Goal: Find specific page/section: Find specific page/section

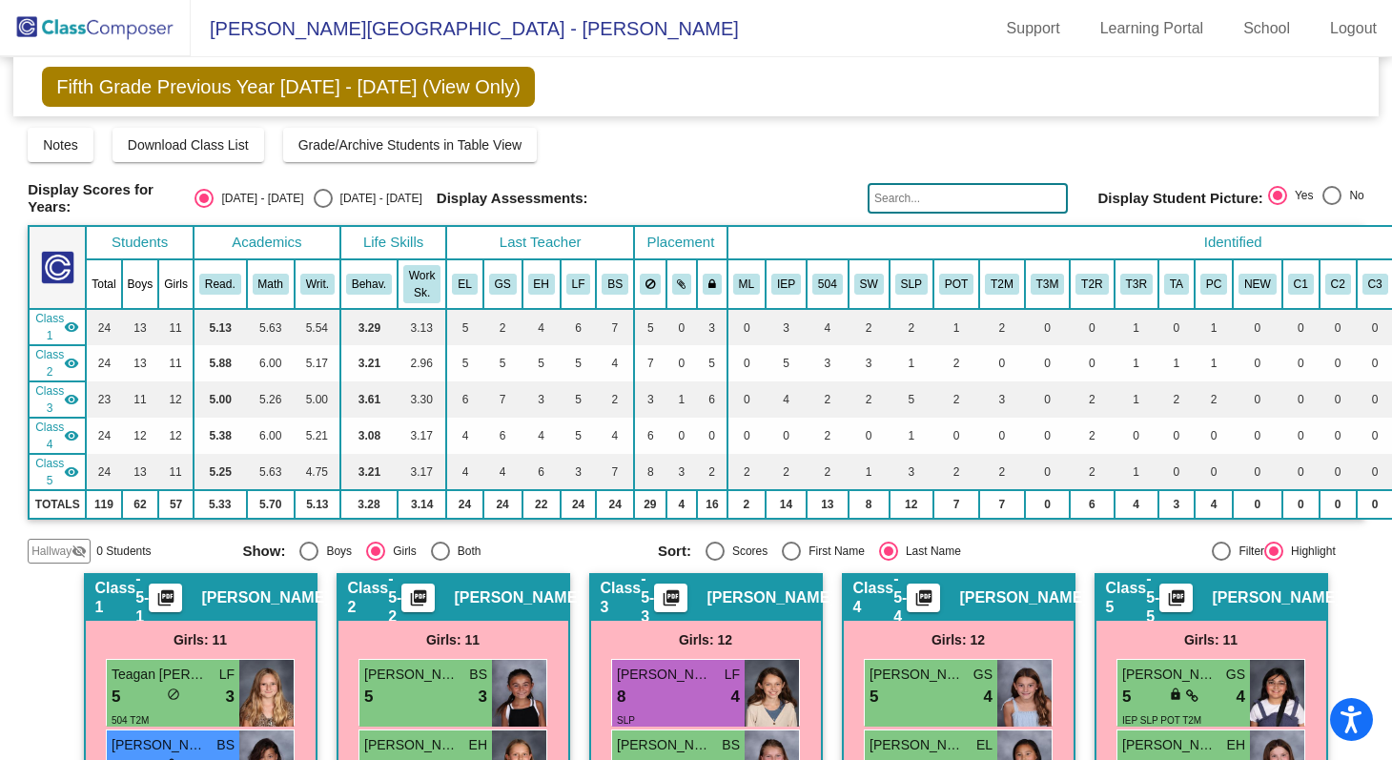
click at [133, 32] on img at bounding box center [95, 28] width 191 height 56
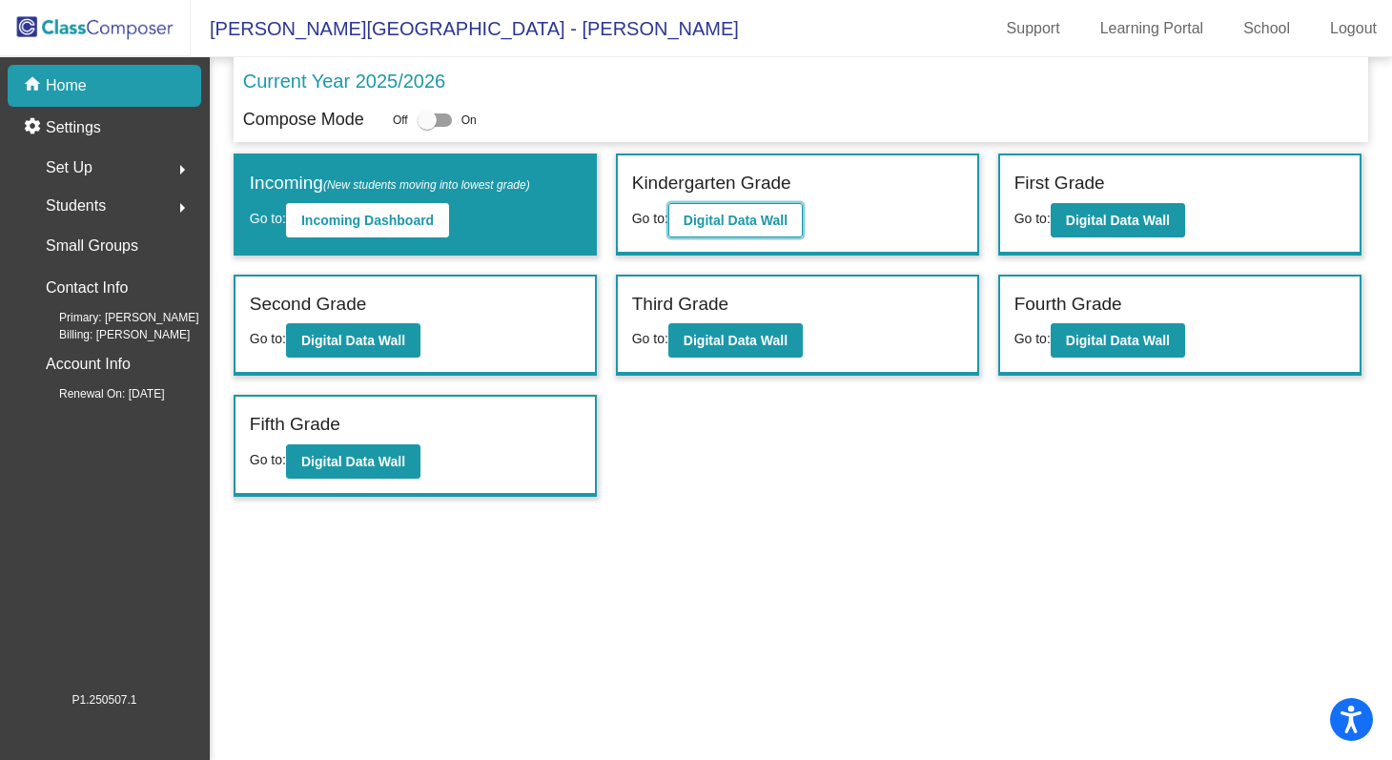
click at [735, 226] on b "Digital Data Wall" at bounding box center [736, 220] width 104 height 15
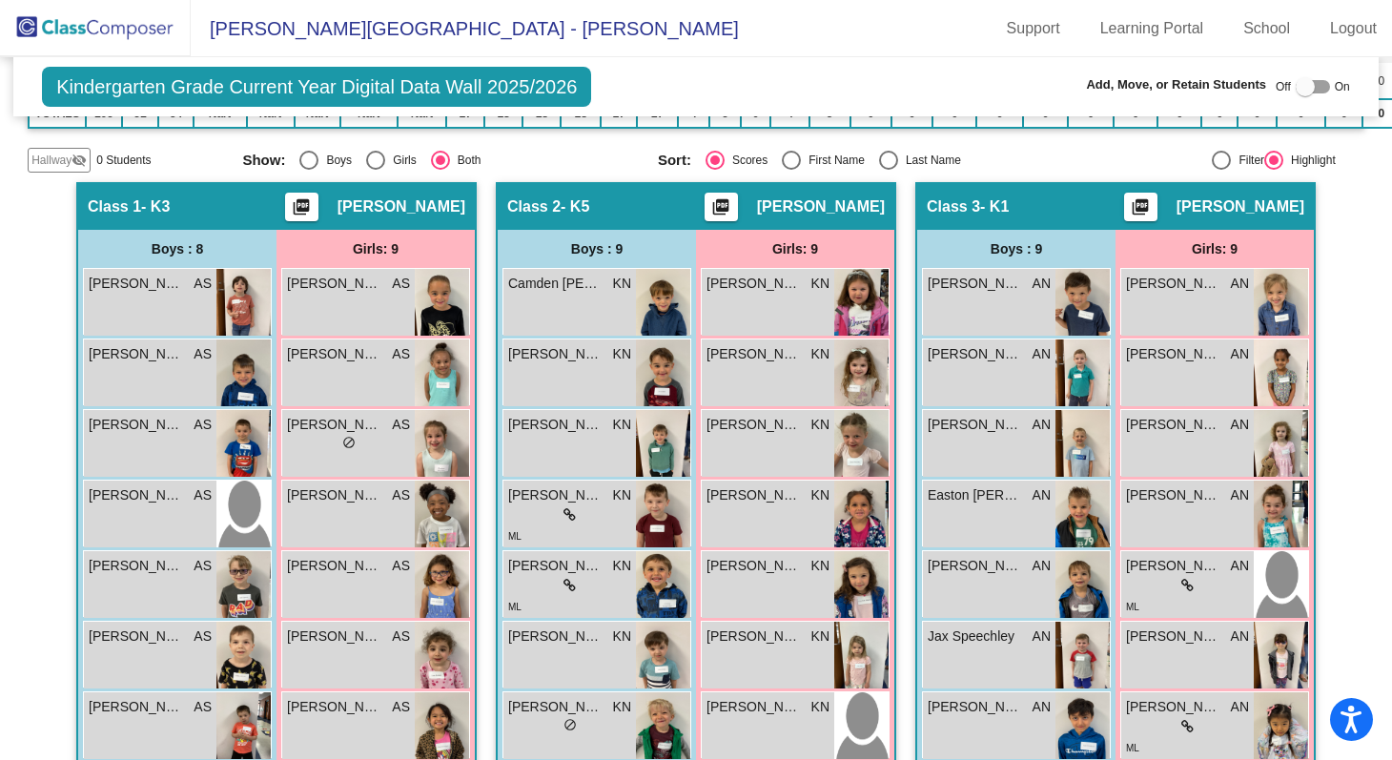
scroll to position [224, 0]
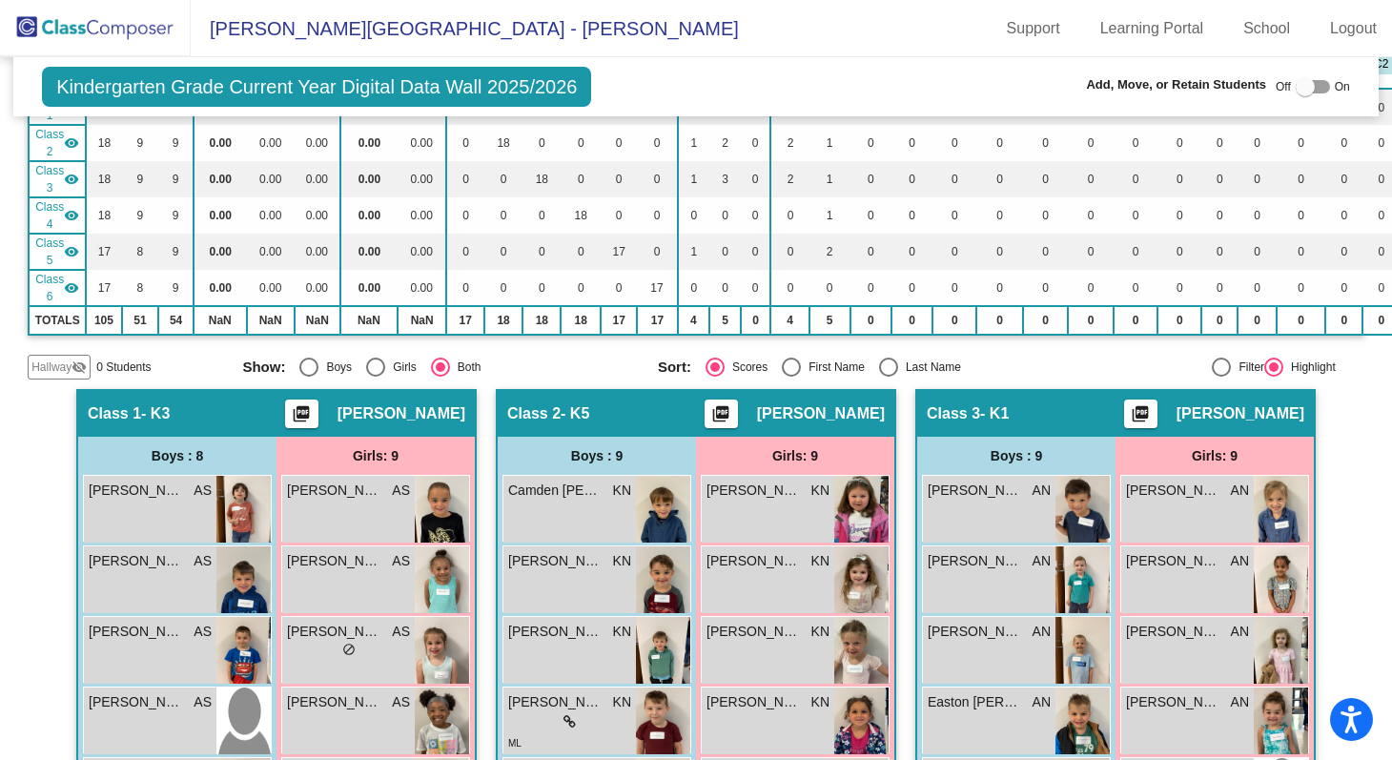
click at [1302, 77] on div at bounding box center [1305, 86] width 19 height 19
checkbox input "true"
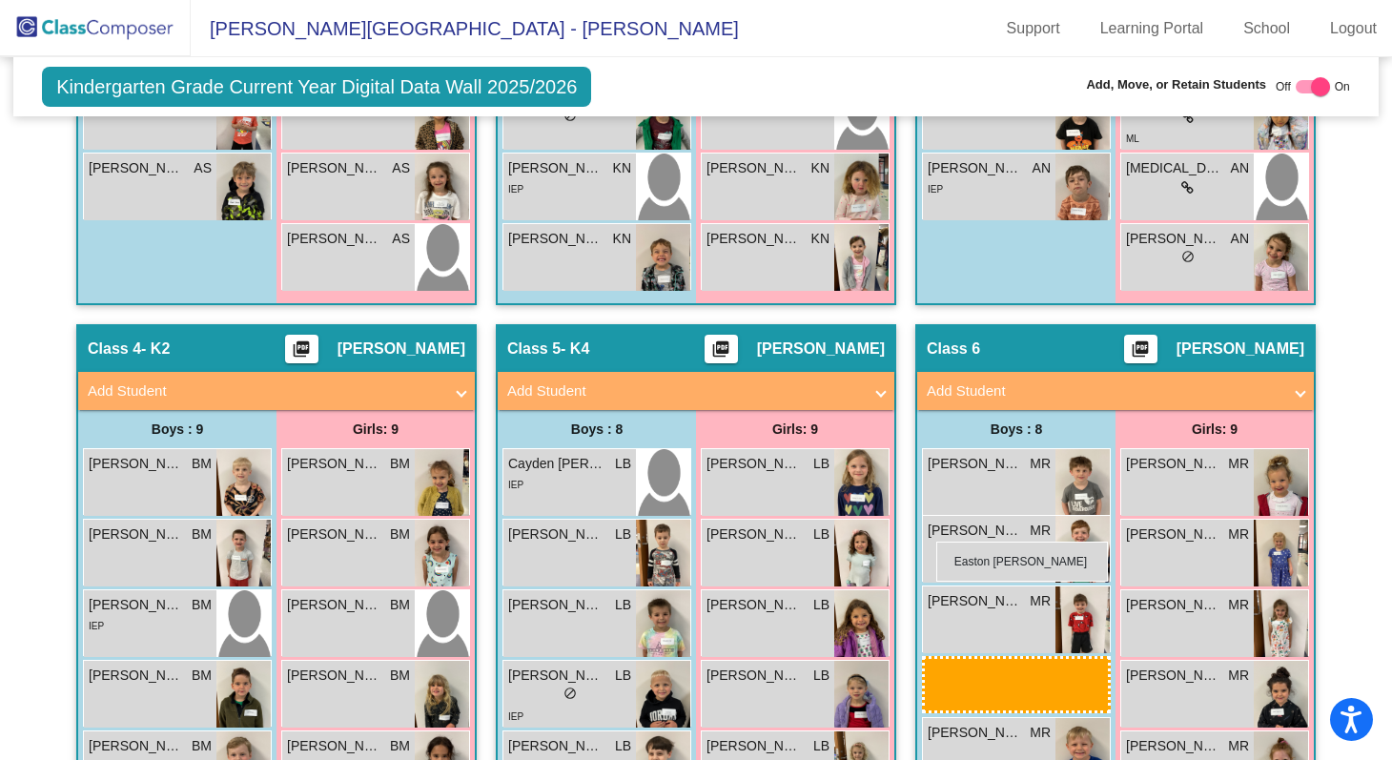
scroll to position [1218, 0]
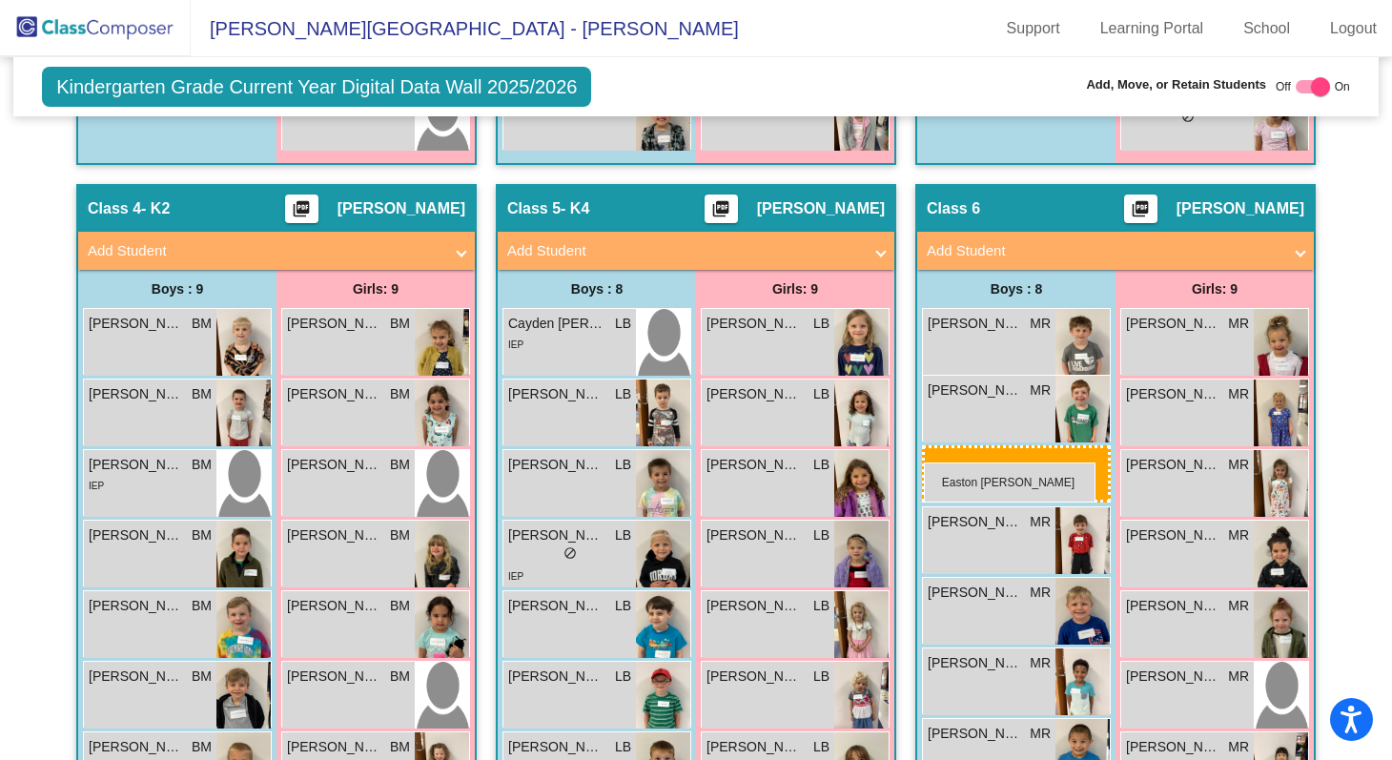
drag, startPoint x: 1019, startPoint y: 359, endPoint x: 924, endPoint y: 462, distance: 140.3
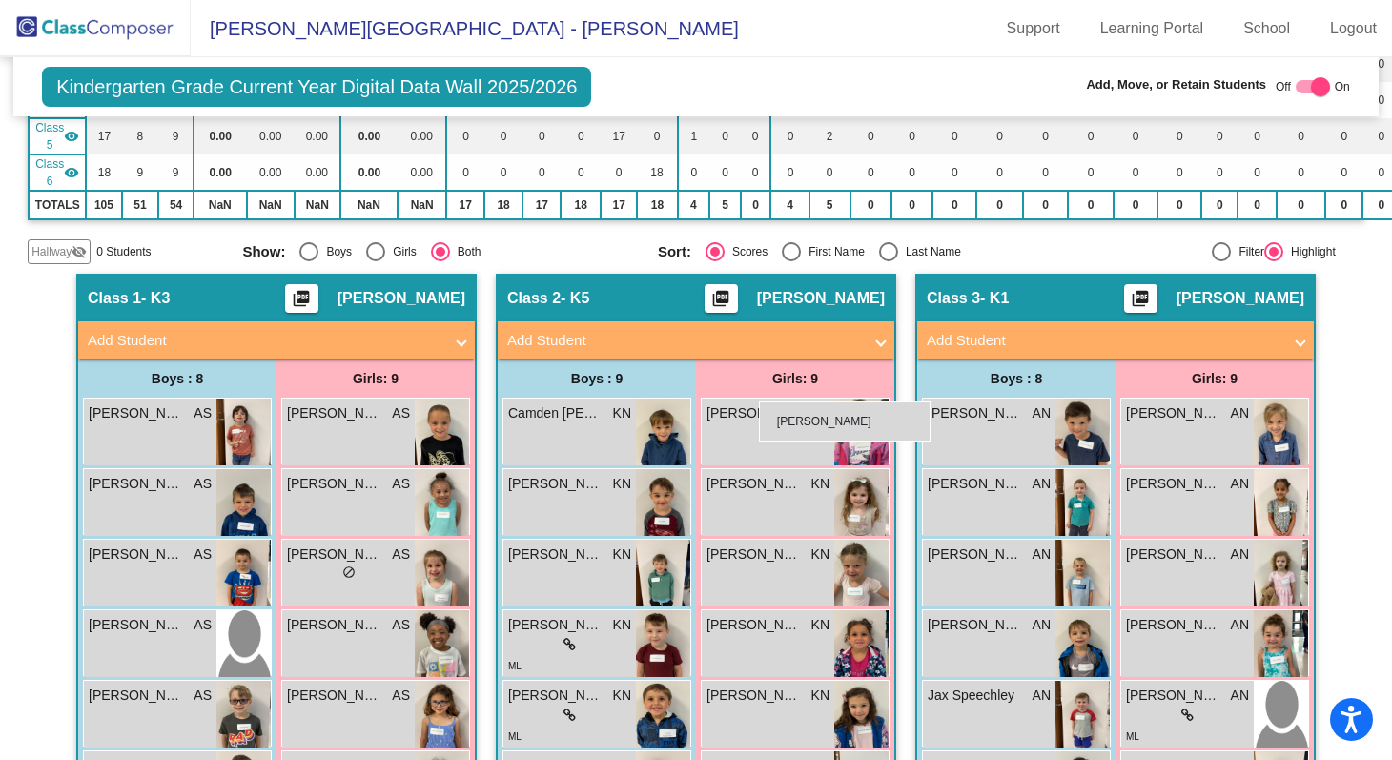
scroll to position [337, 0]
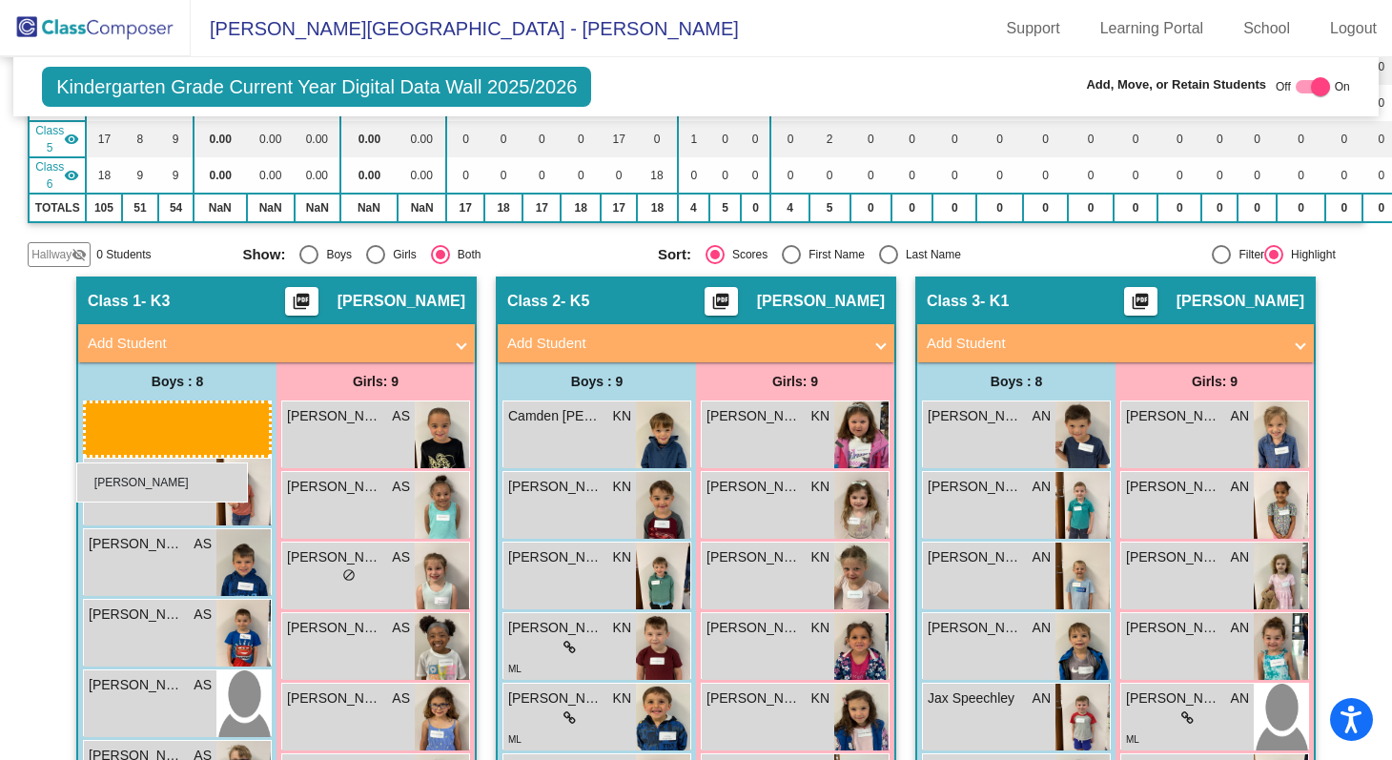
drag, startPoint x: 991, startPoint y: 487, endPoint x: 76, endPoint y: 462, distance: 914.6
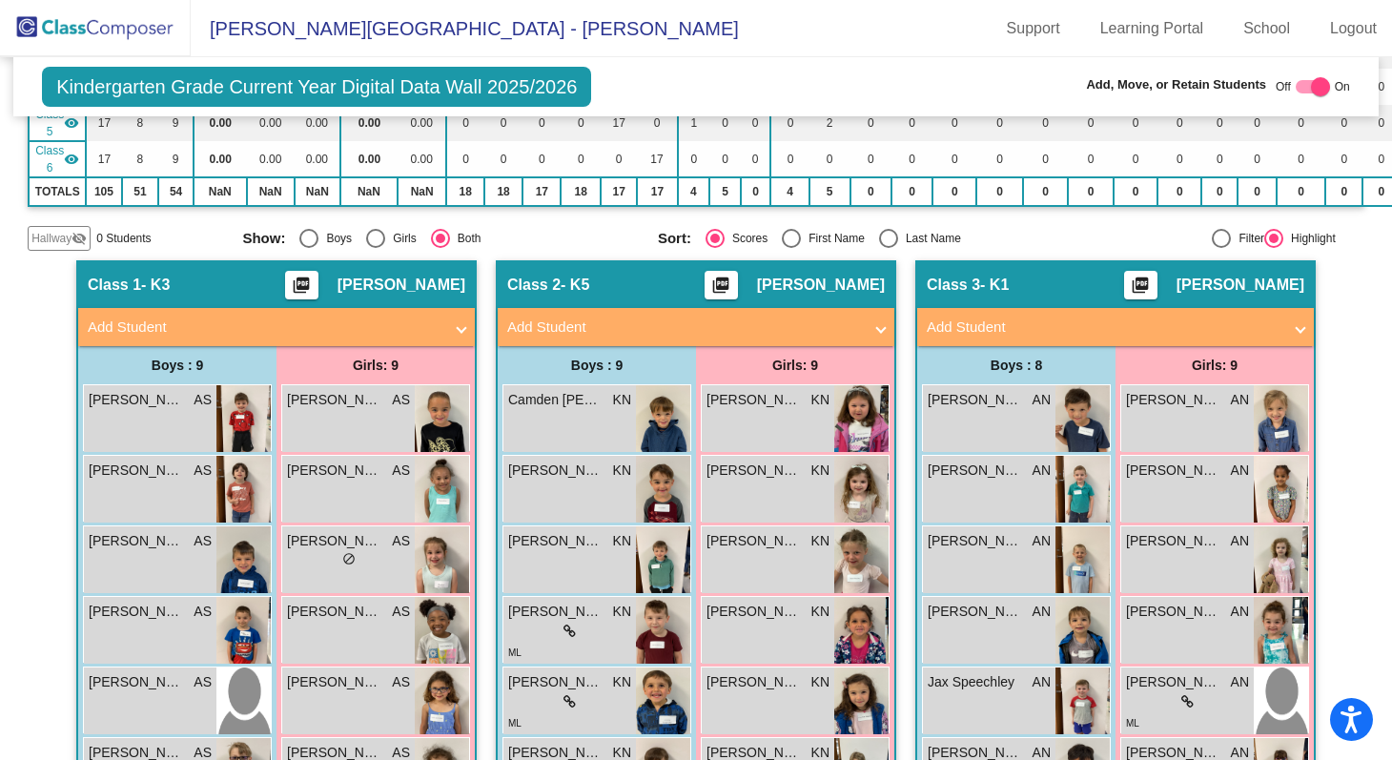
scroll to position [0, 0]
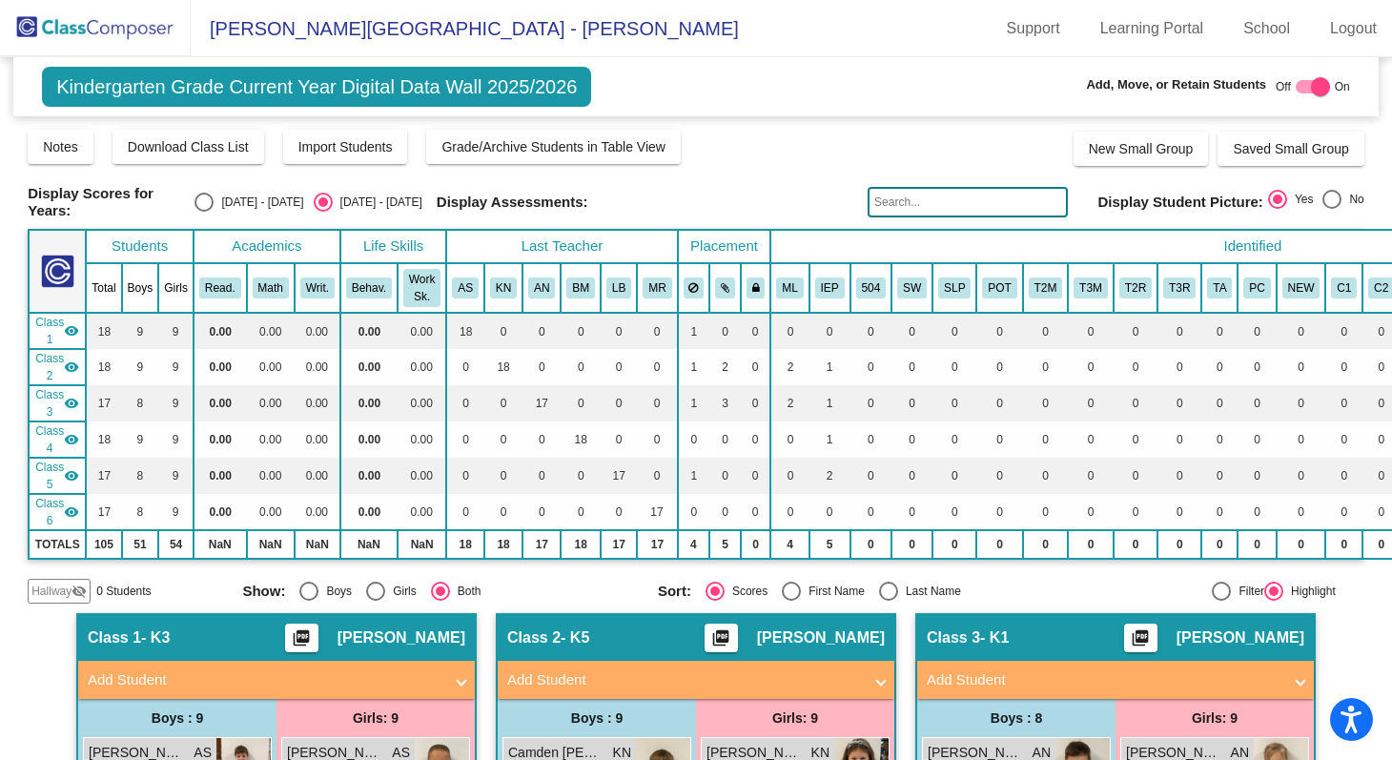
click at [897, 203] on input "text" at bounding box center [968, 202] width 200 height 31
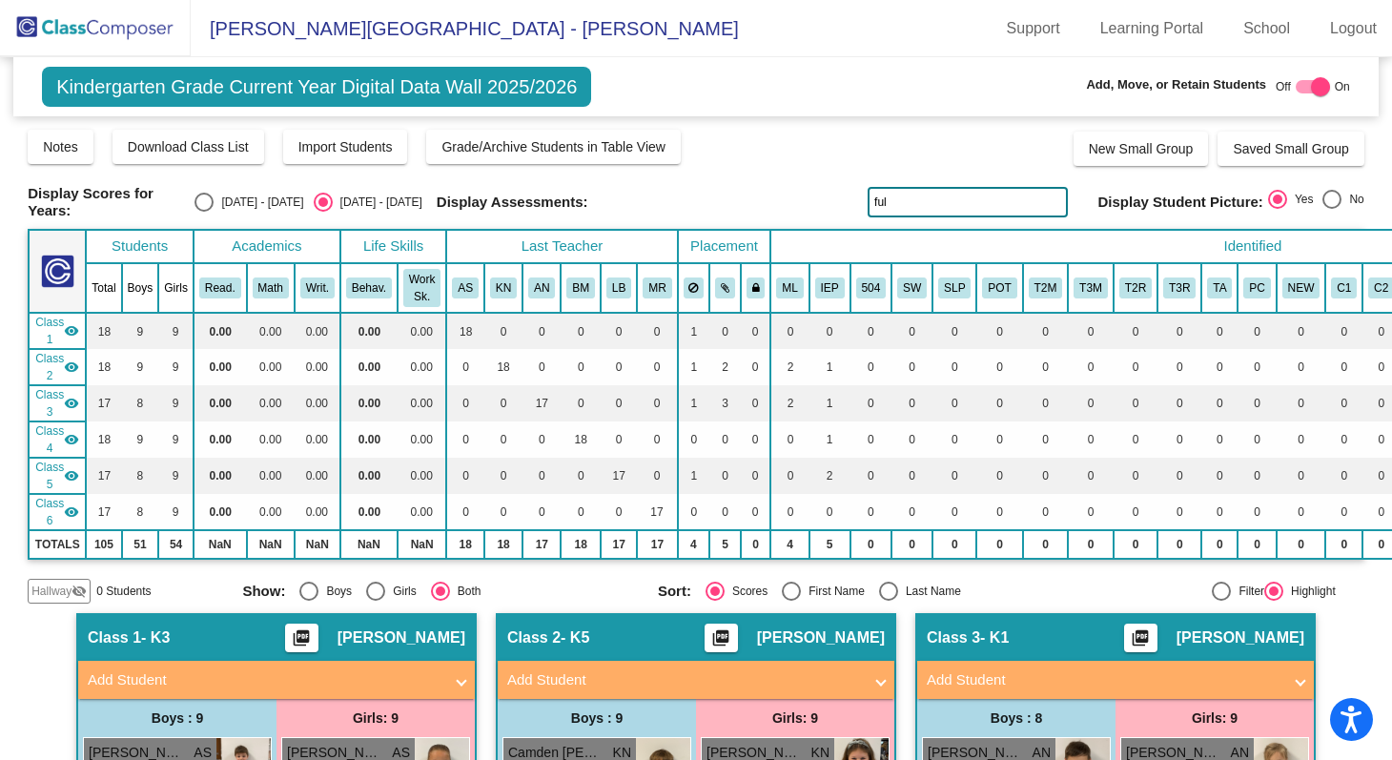
type input "ful"
click at [1312, 89] on div at bounding box center [1320, 86] width 19 height 19
checkbox input "false"
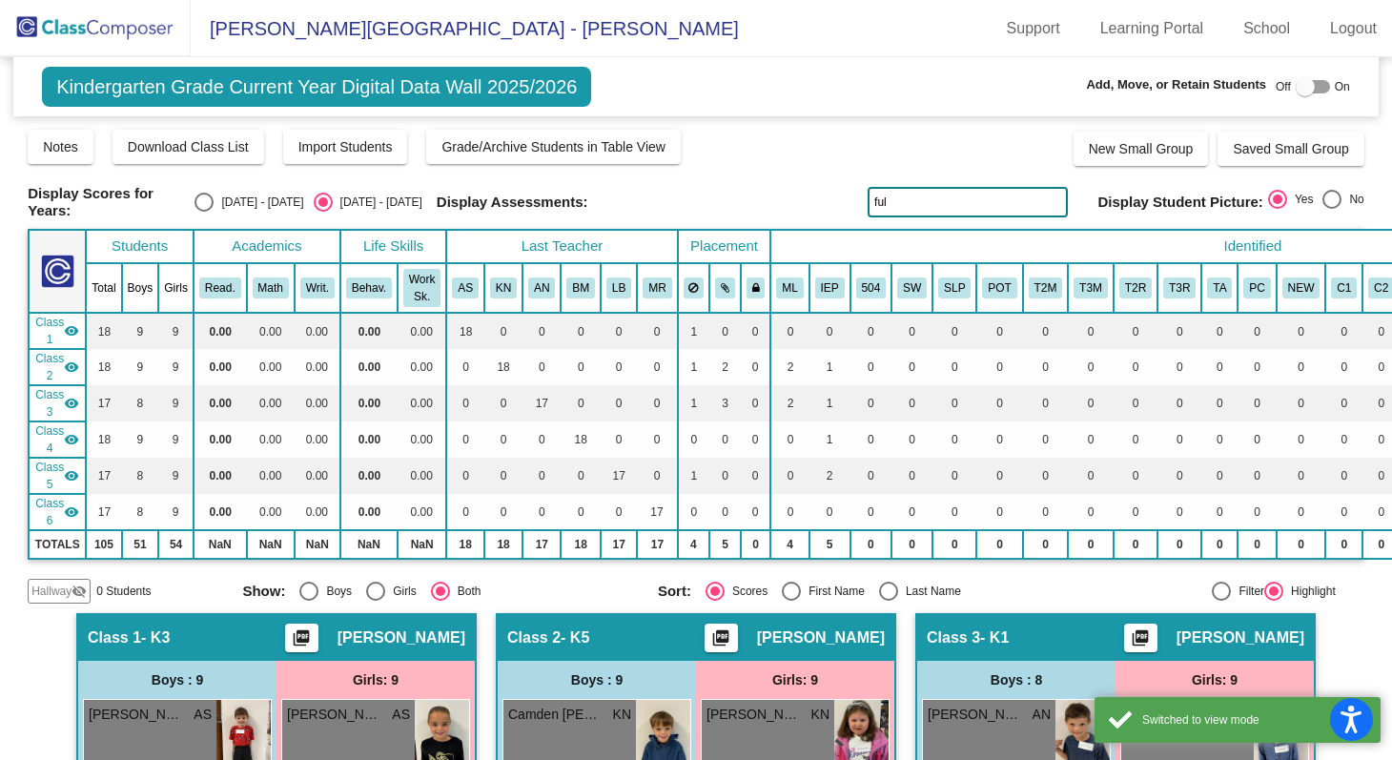
click at [276, 204] on div "[DATE] - [DATE]" at bounding box center [259, 202] width 90 height 17
click at [204, 212] on input "[DATE] - [DATE]" at bounding box center [203, 212] width 1 height 1
radio input "true"
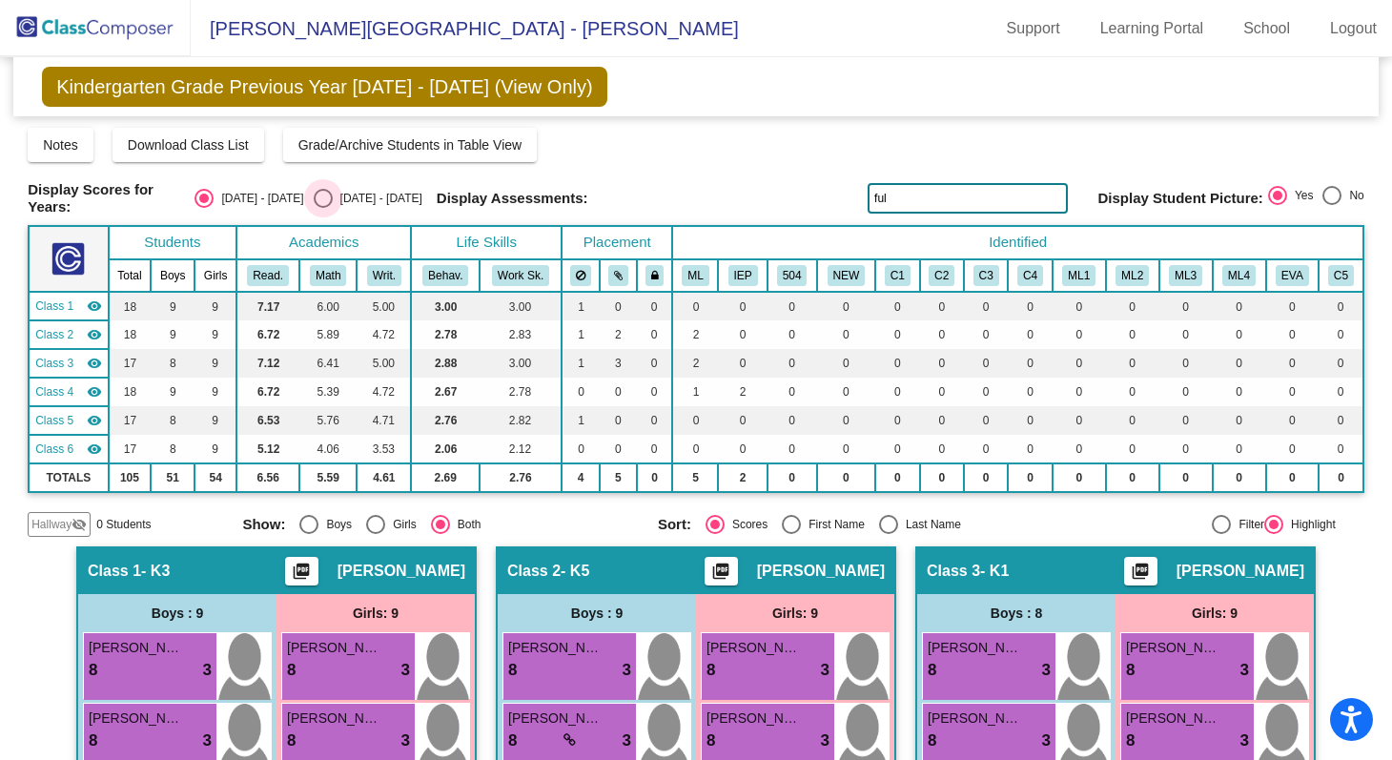
click at [321, 195] on div "Select an option" at bounding box center [323, 198] width 19 height 19
click at [322, 208] on input "[DATE] - [DATE]" at bounding box center [322, 208] width 1 height 1
radio input "true"
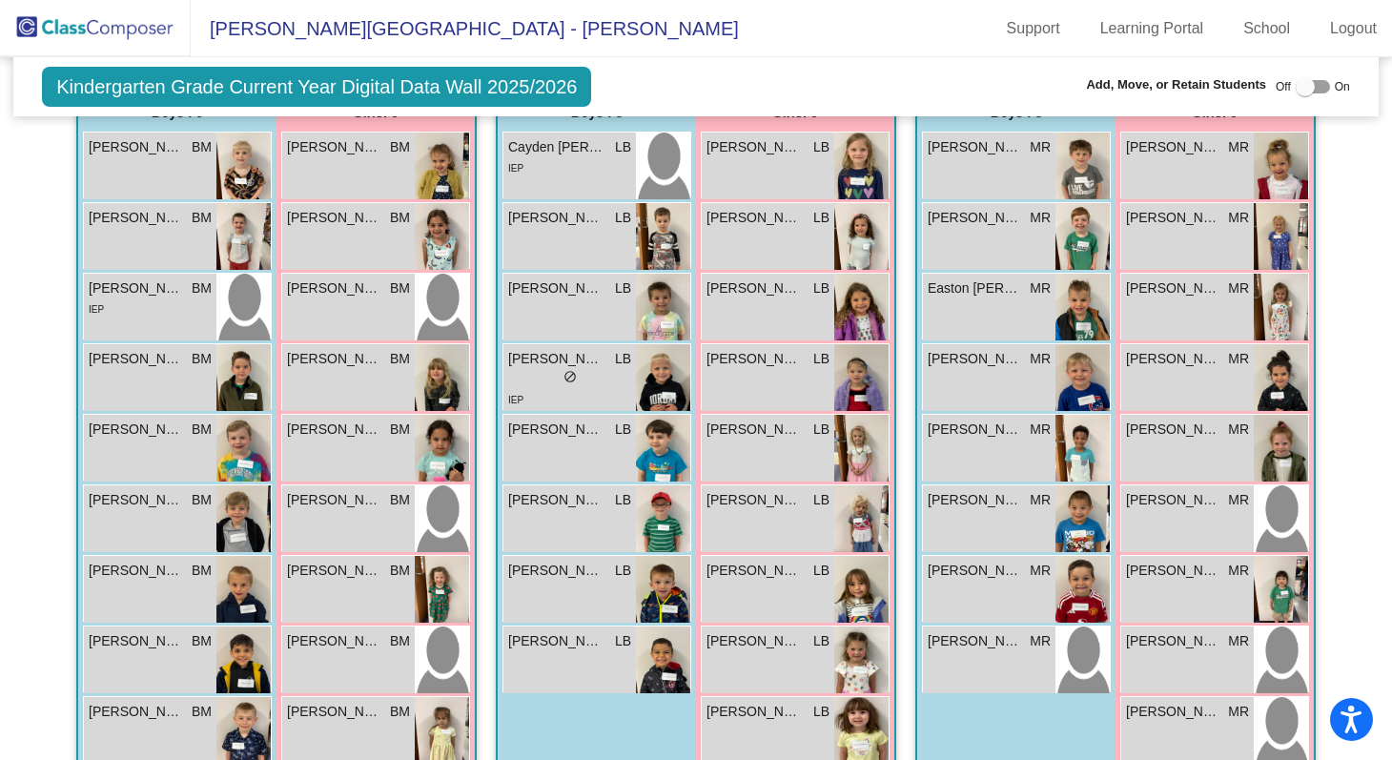
scroll to position [1272, 0]
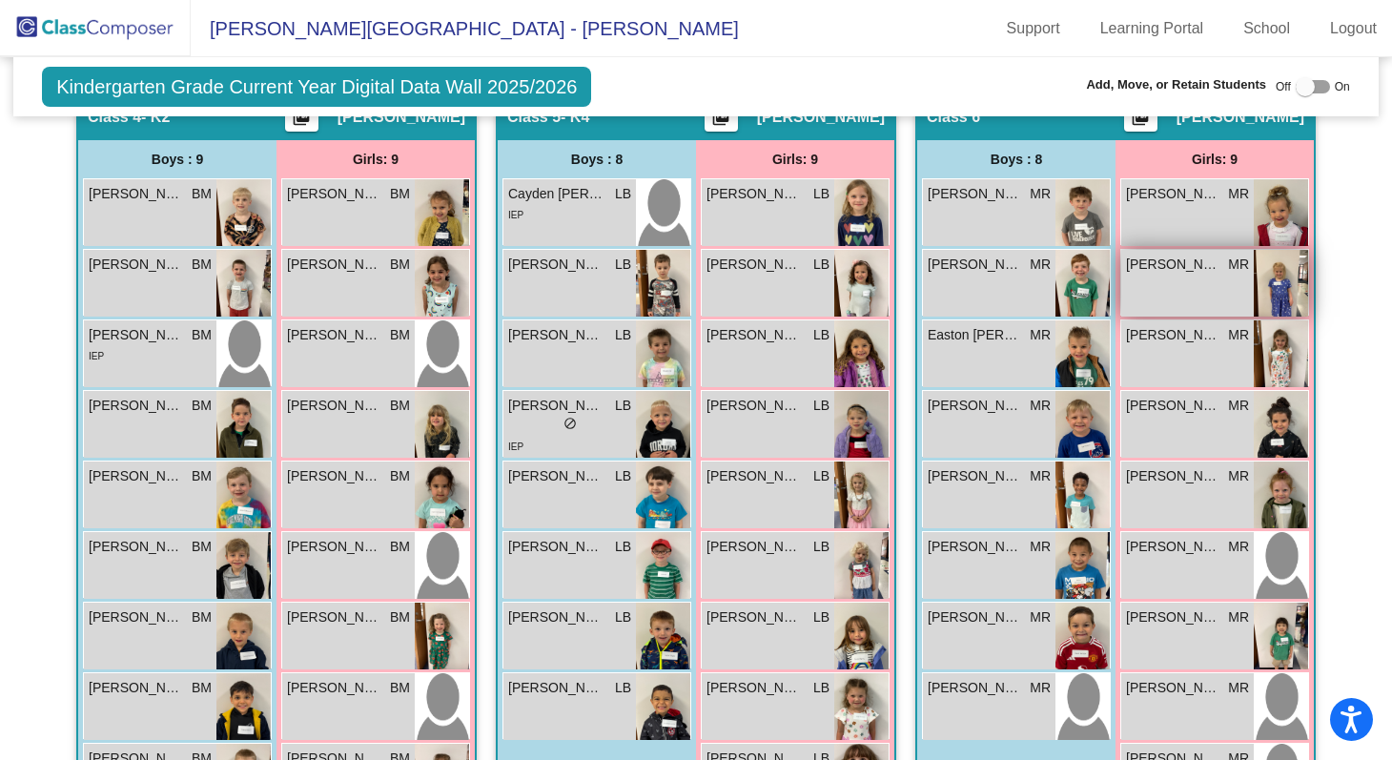
click at [1272, 278] on img at bounding box center [1281, 283] width 54 height 67
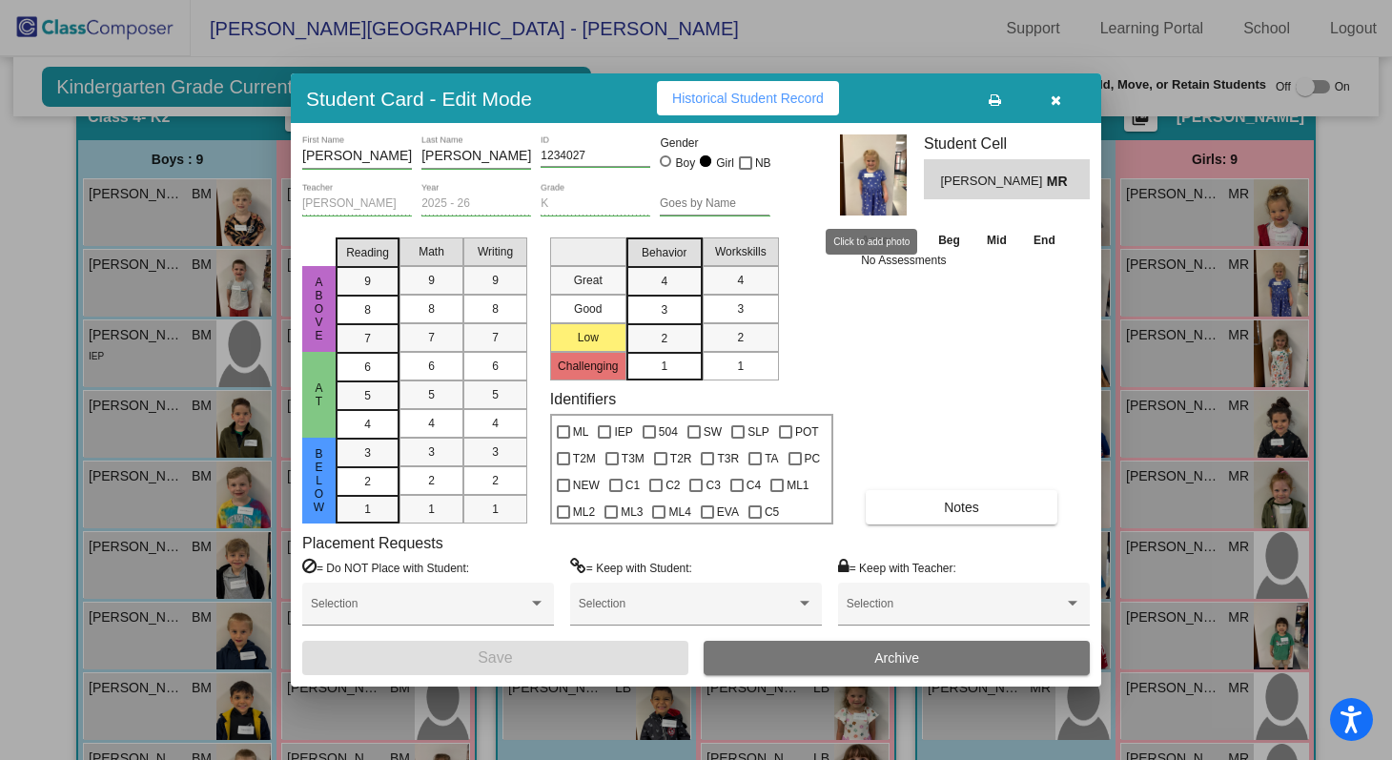
click at [874, 178] on img at bounding box center [873, 174] width 67 height 81
click at [1051, 101] on icon "button" at bounding box center [1056, 99] width 10 height 13
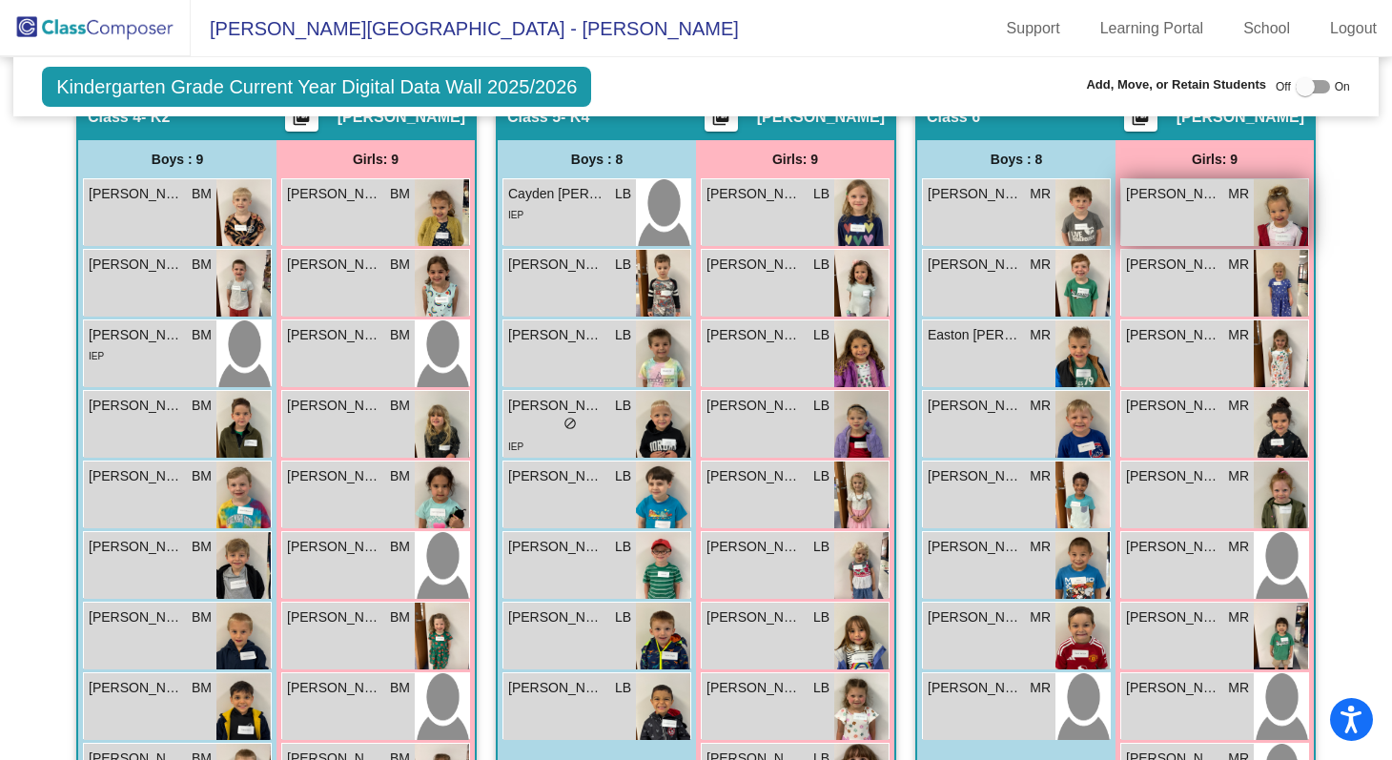
click at [1292, 215] on img at bounding box center [1281, 212] width 54 height 67
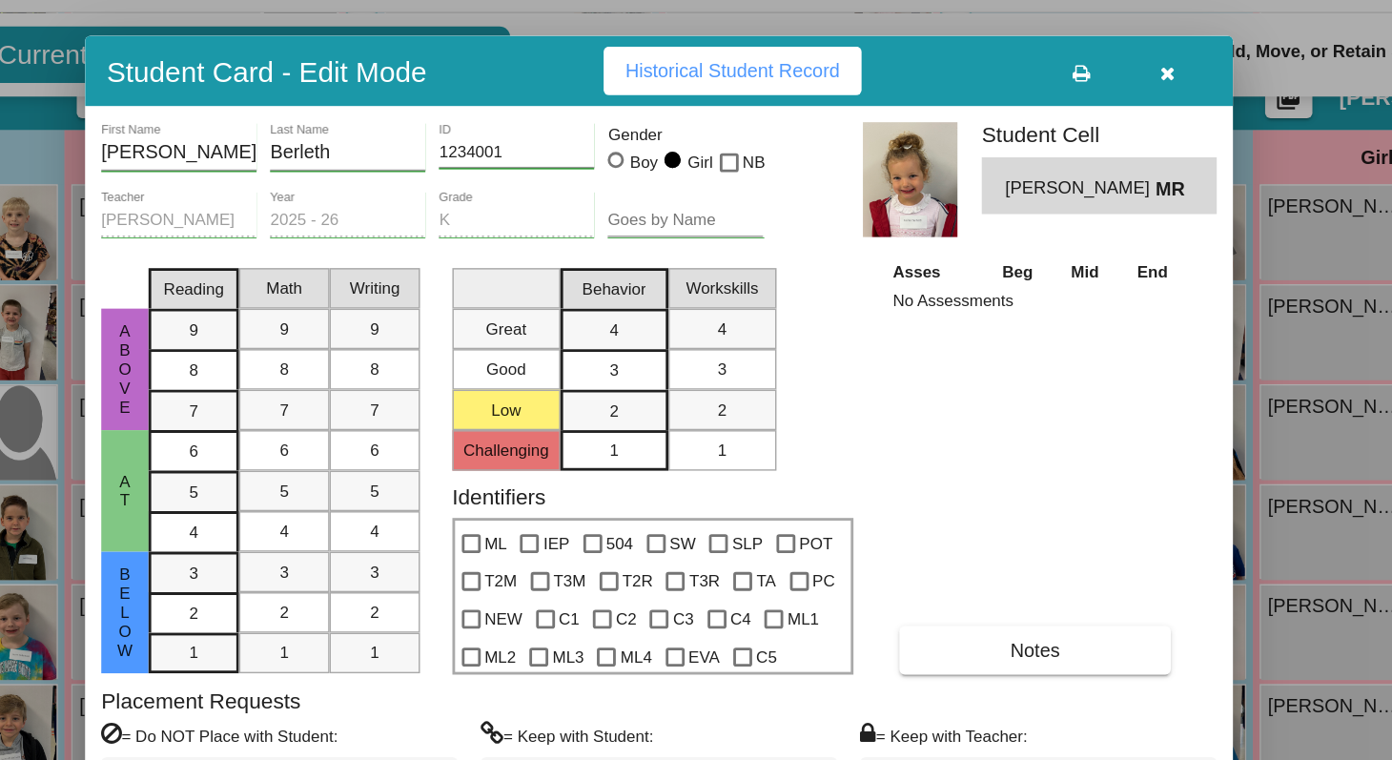
click at [1060, 96] on icon "button" at bounding box center [1056, 99] width 10 height 13
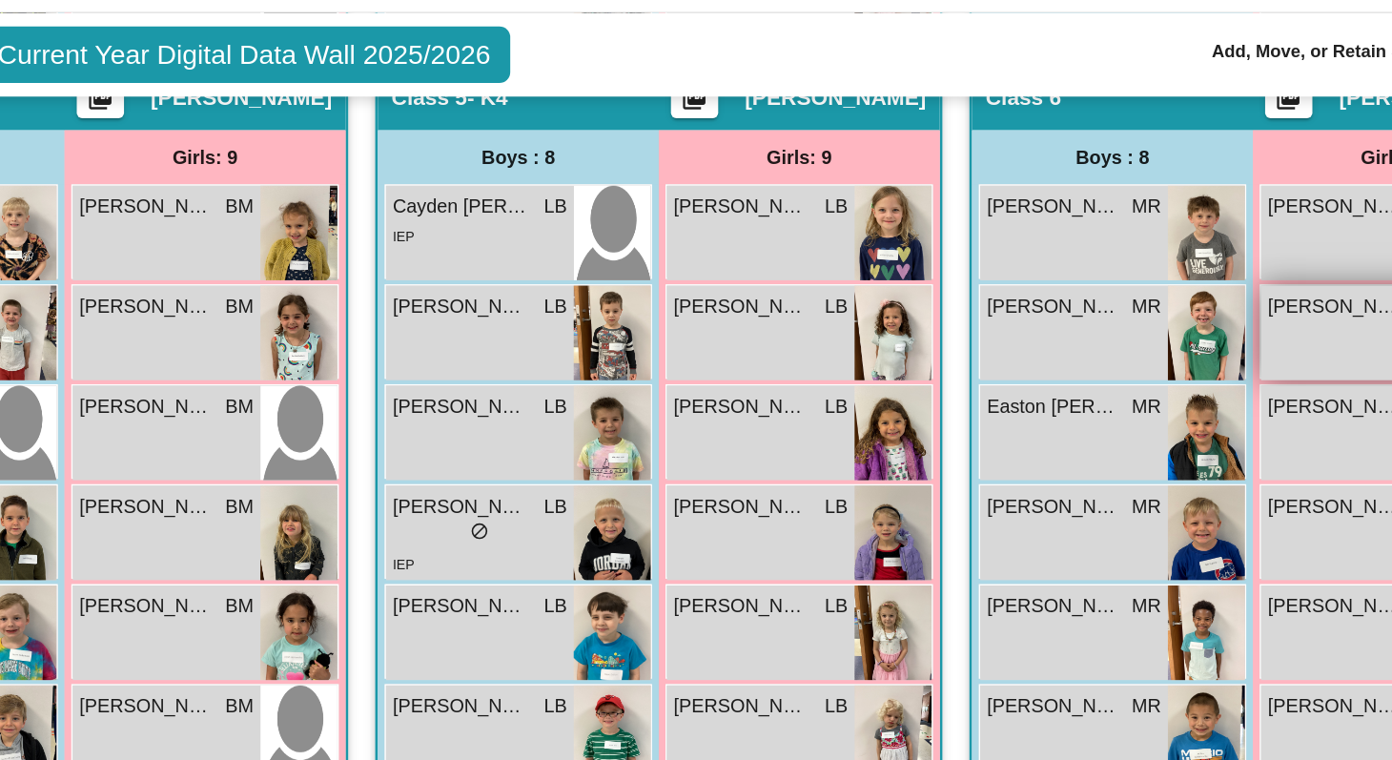
click at [1174, 268] on span "[PERSON_NAME]" at bounding box center [1173, 265] width 95 height 20
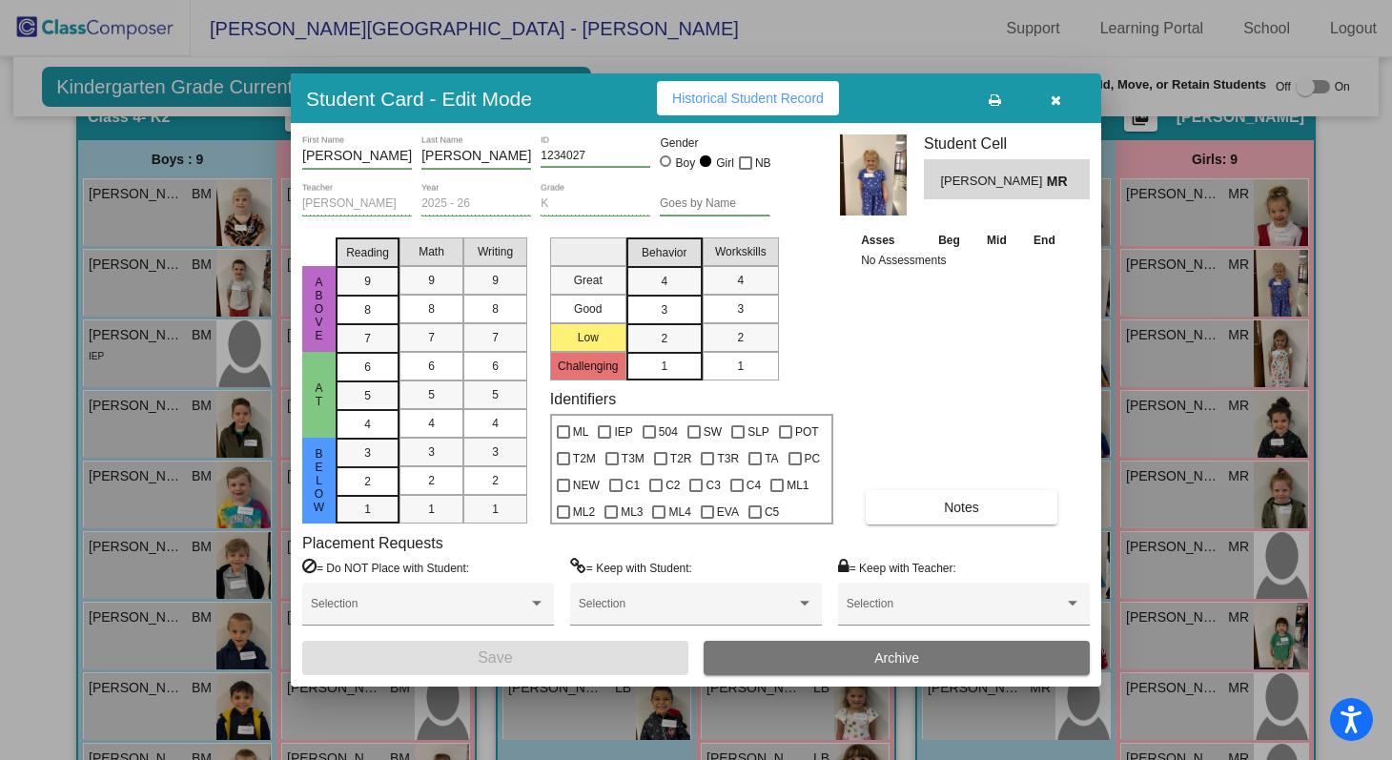
click at [1072, 101] on button "button" at bounding box center [1055, 98] width 61 height 34
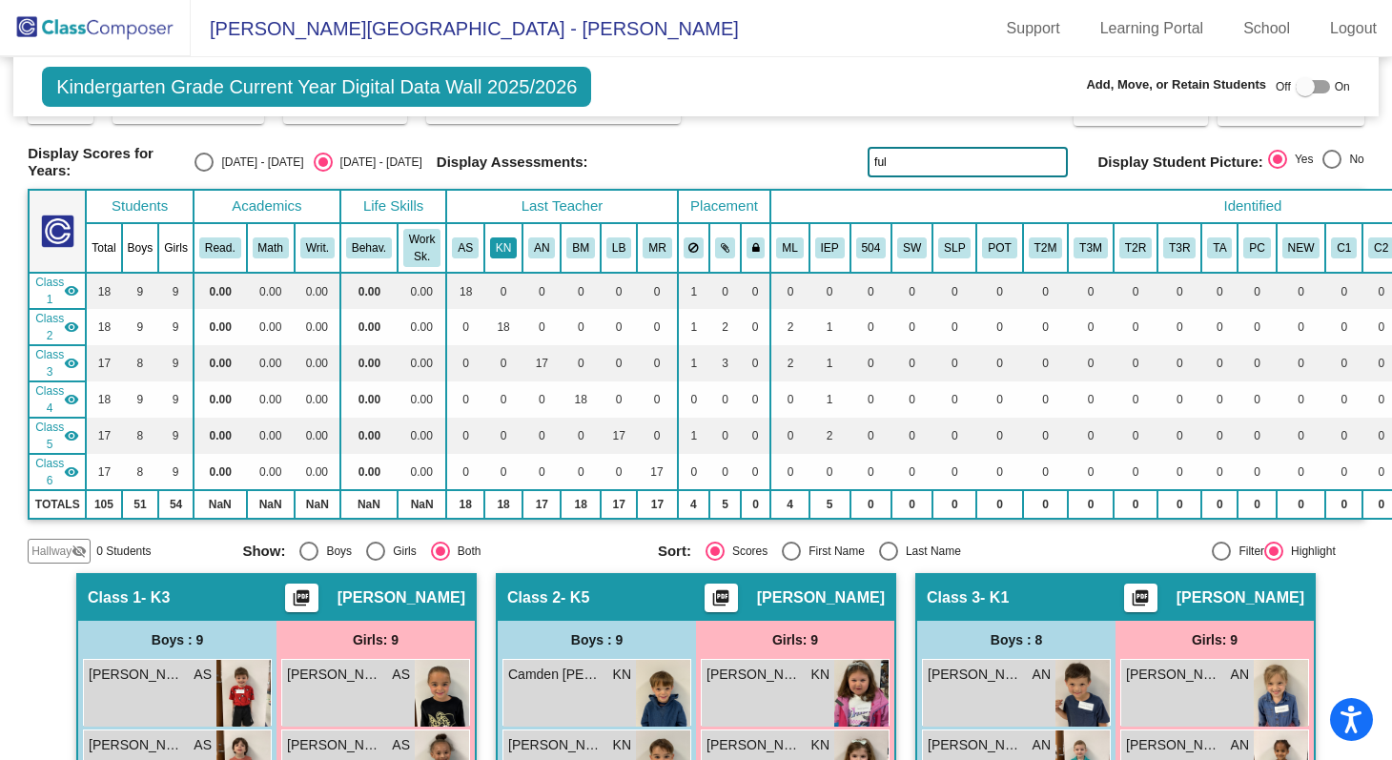
scroll to position [0, 0]
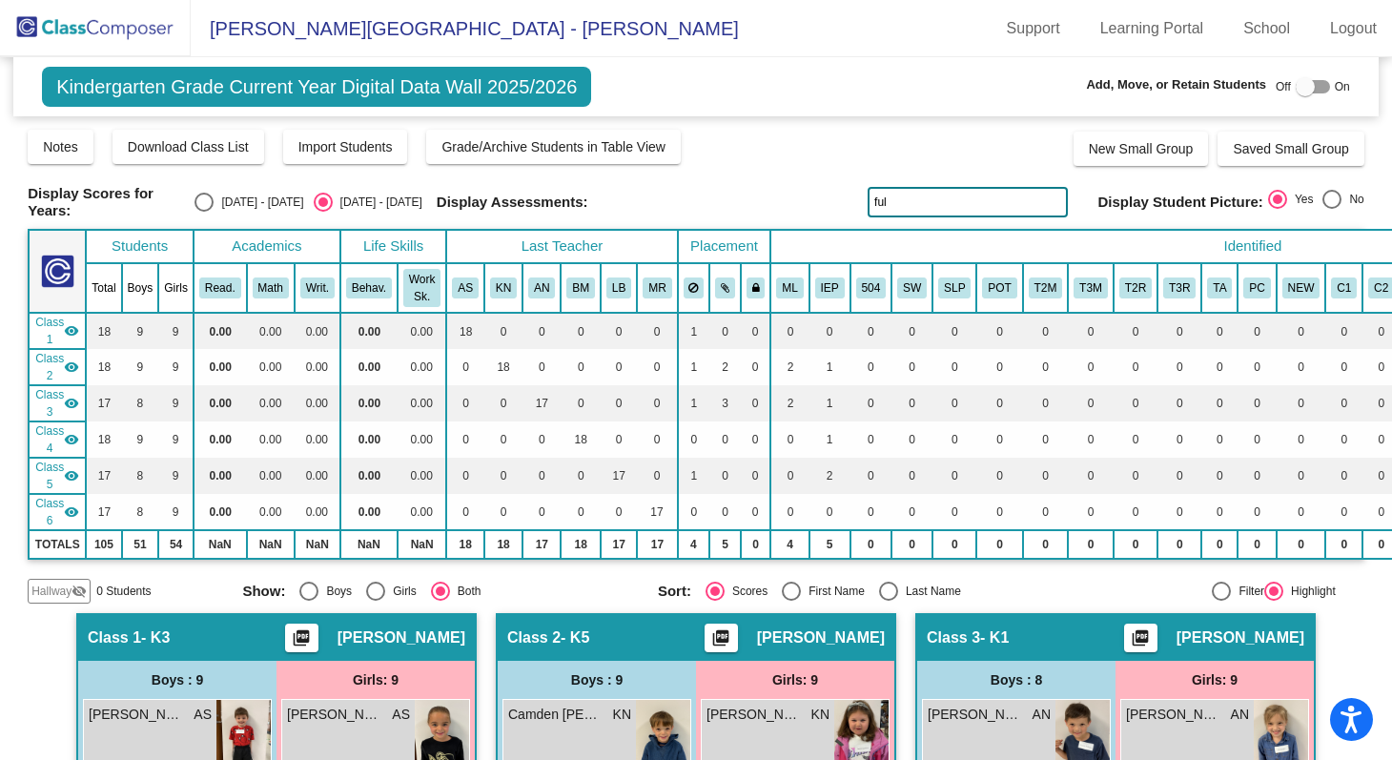
click at [252, 198] on div "[DATE] - [DATE]" at bounding box center [259, 202] width 90 height 17
click at [204, 212] on input "[DATE] - [DATE]" at bounding box center [203, 212] width 1 height 1
radio input "true"
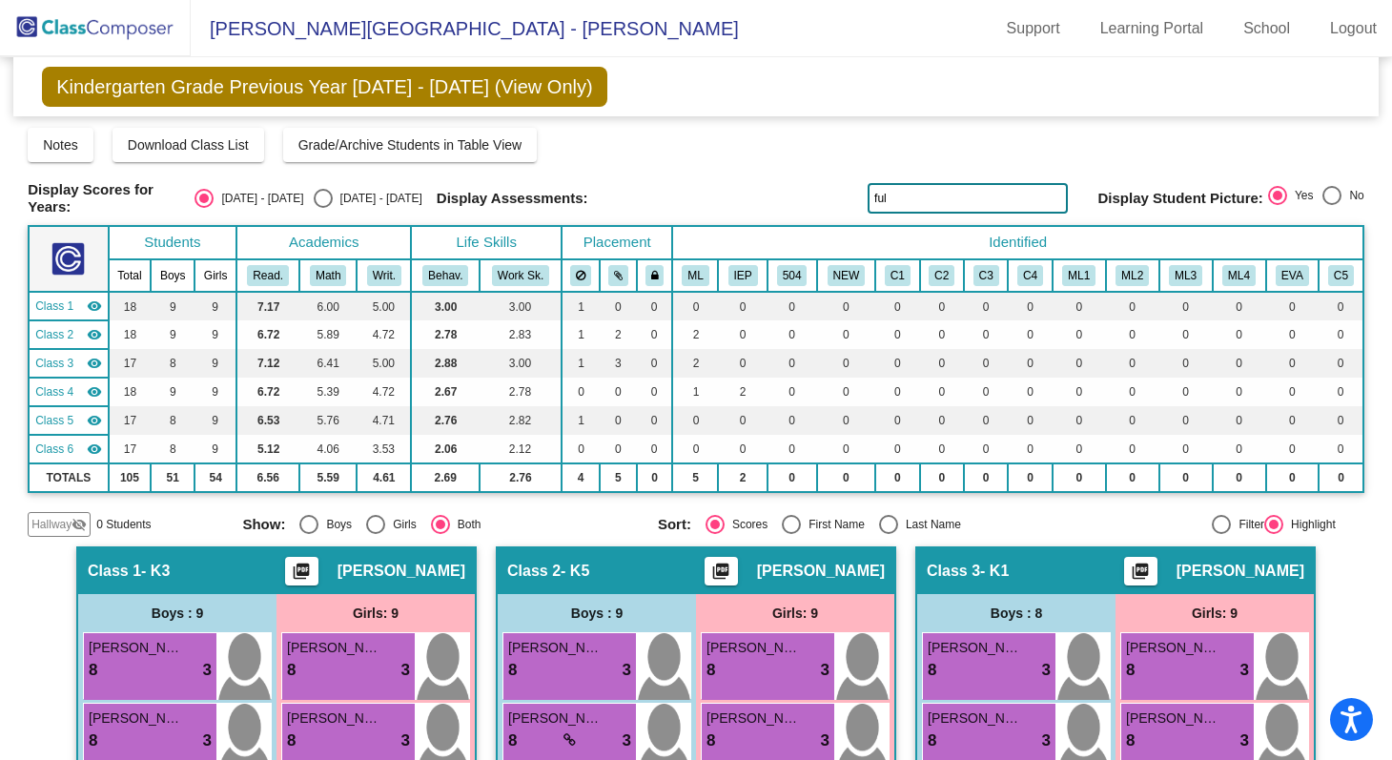
click at [856, 164] on div "Display Scores for Years: [DATE] - [DATE] [DATE] - [DATE] Grade/Archive Student…" at bounding box center [696, 332] width 1337 height 409
click at [383, 195] on div "[DATE] - [DATE]" at bounding box center [378, 198] width 90 height 17
click at [323, 208] on input "[DATE] - [DATE]" at bounding box center [322, 208] width 1 height 1
radio input "true"
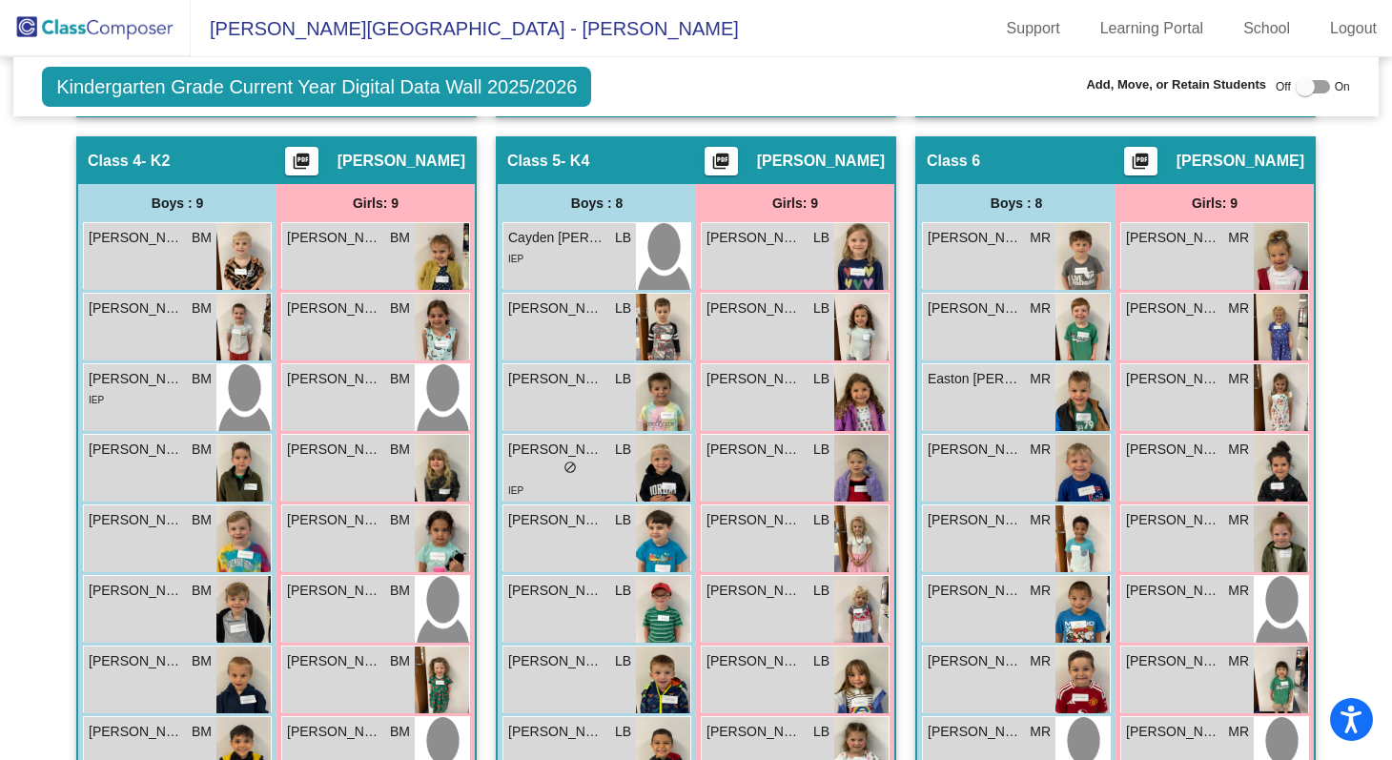
scroll to position [1256, 0]
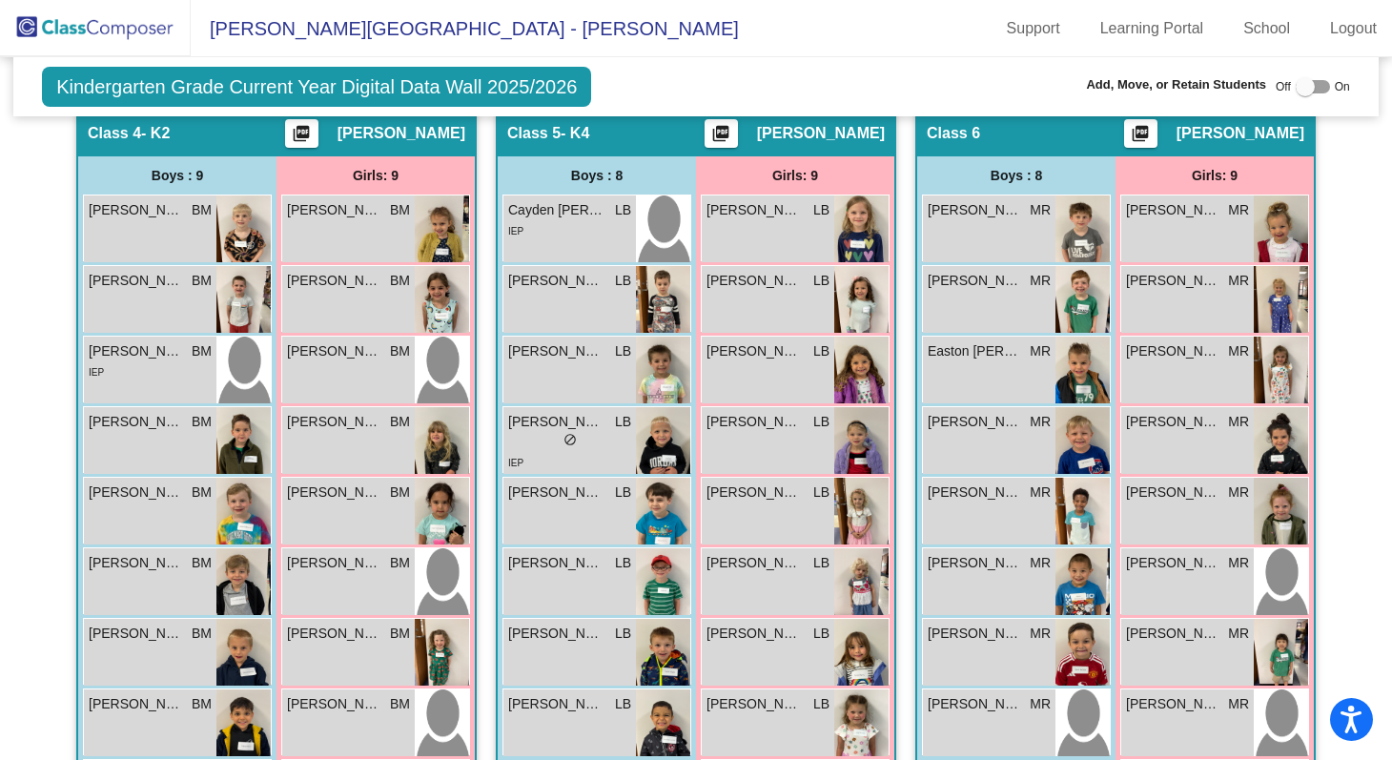
click at [1307, 88] on div at bounding box center [1313, 86] width 34 height 13
checkbox input "true"
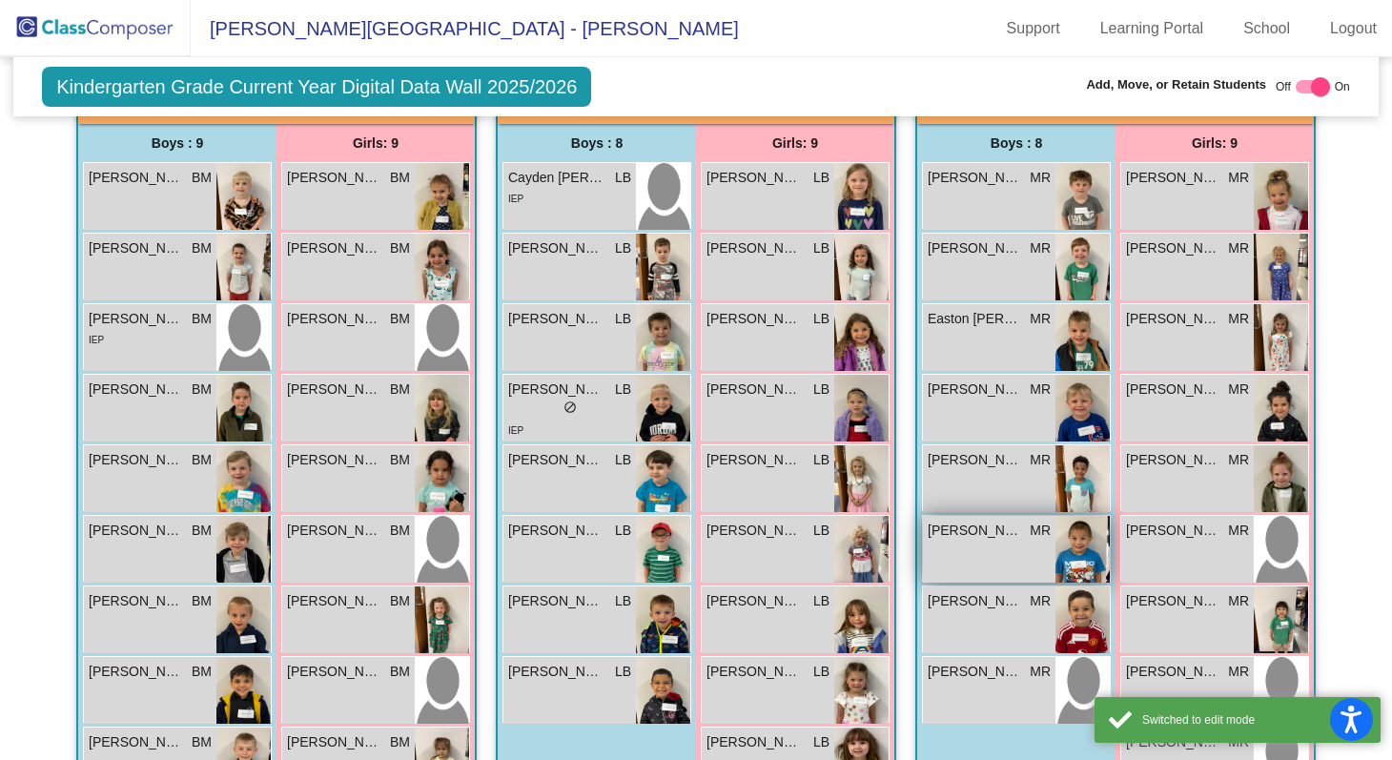
scroll to position [1437, 0]
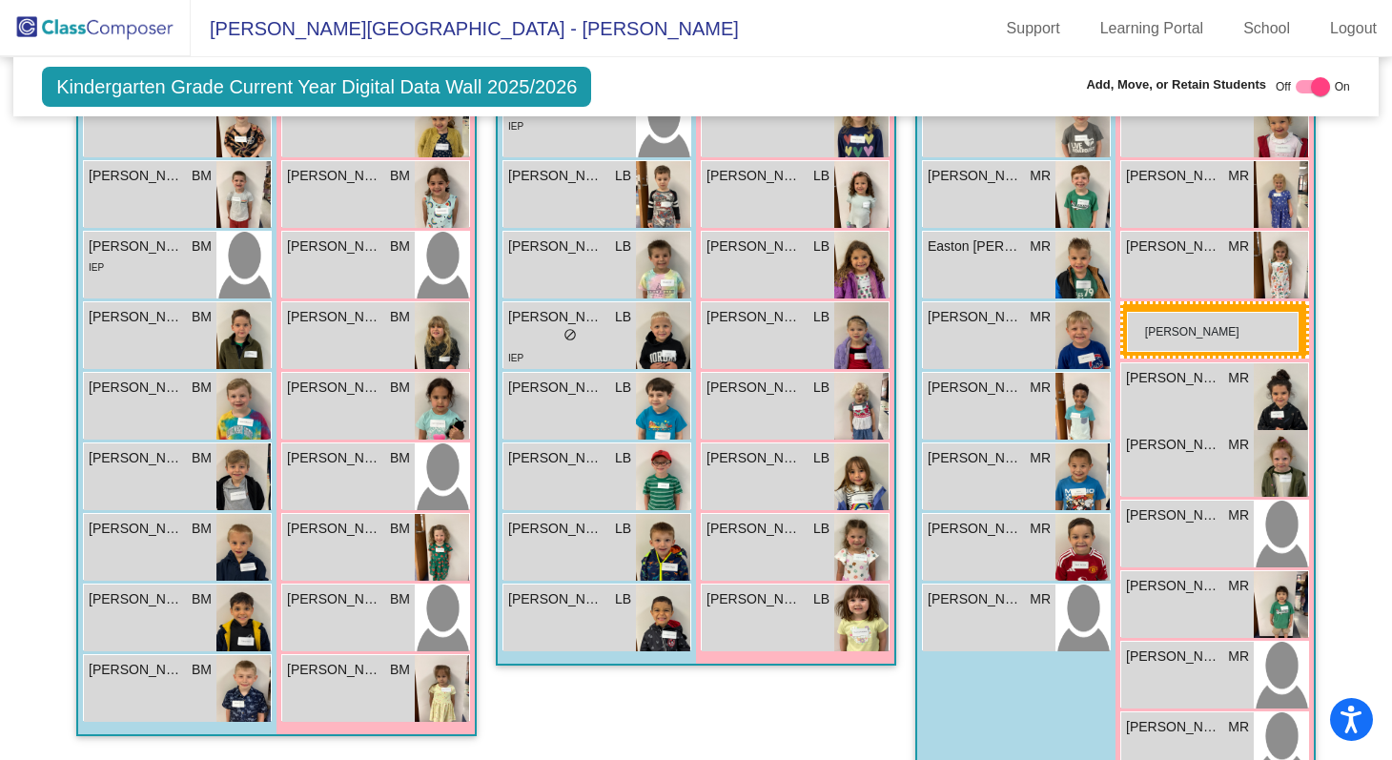
drag, startPoint x: 769, startPoint y: 390, endPoint x: 1127, endPoint y: 312, distance: 366.0
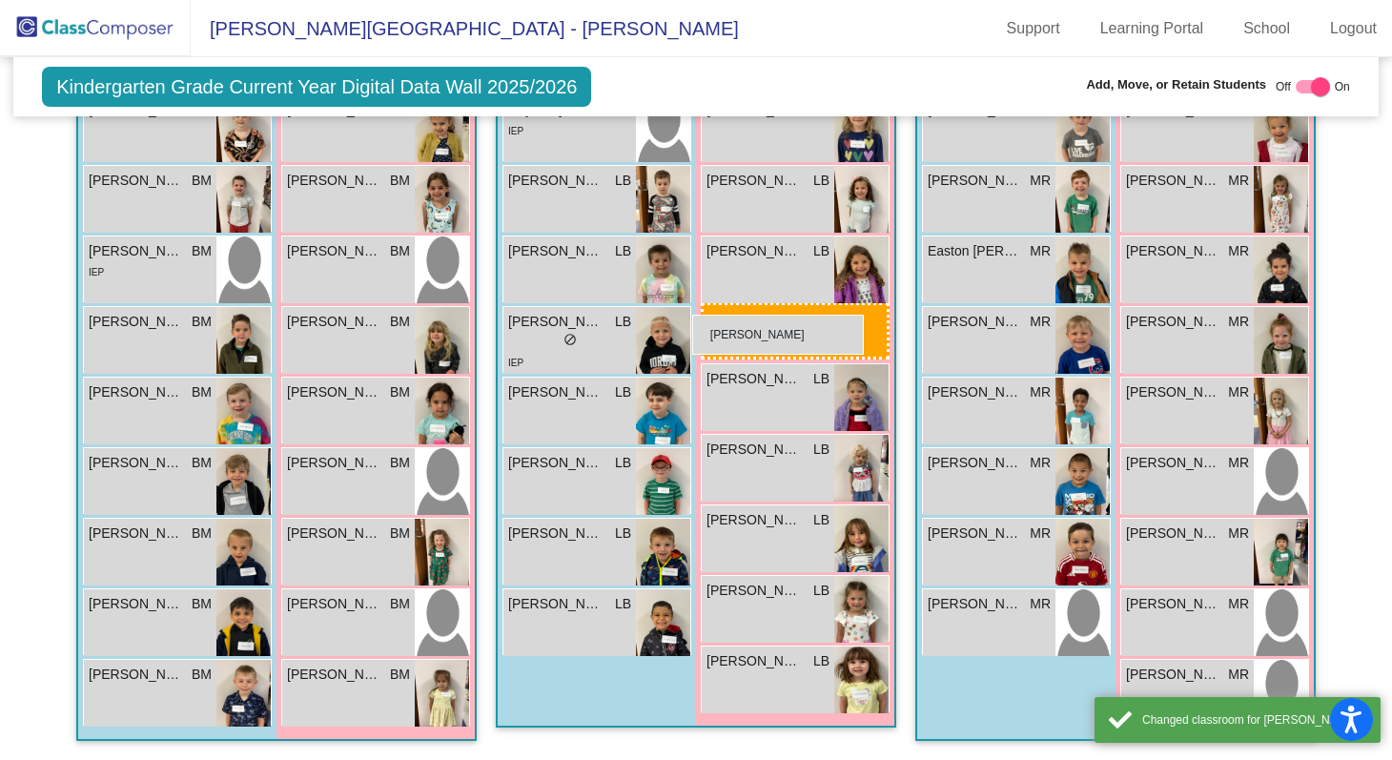
drag, startPoint x: 1178, startPoint y: 184, endPoint x: 692, endPoint y: 315, distance: 503.4
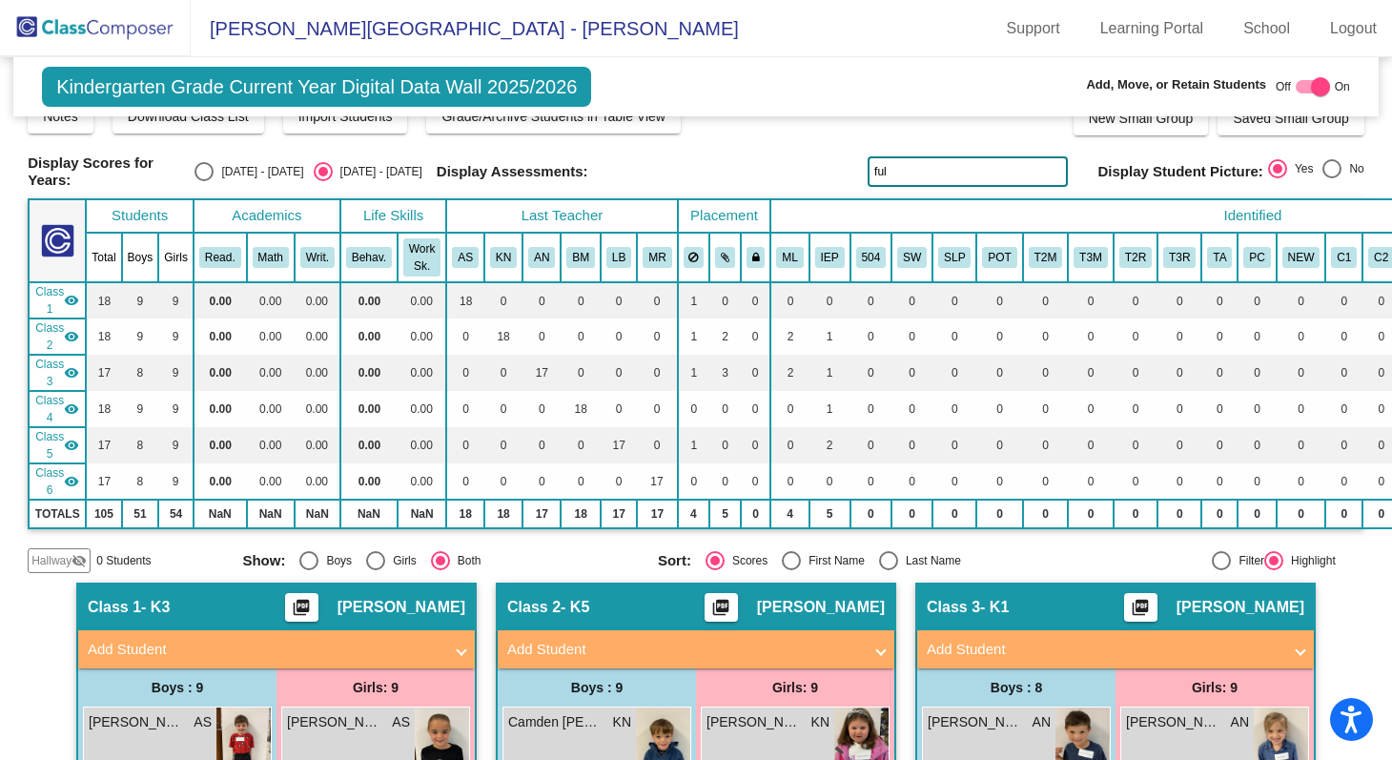
scroll to position [0, 0]
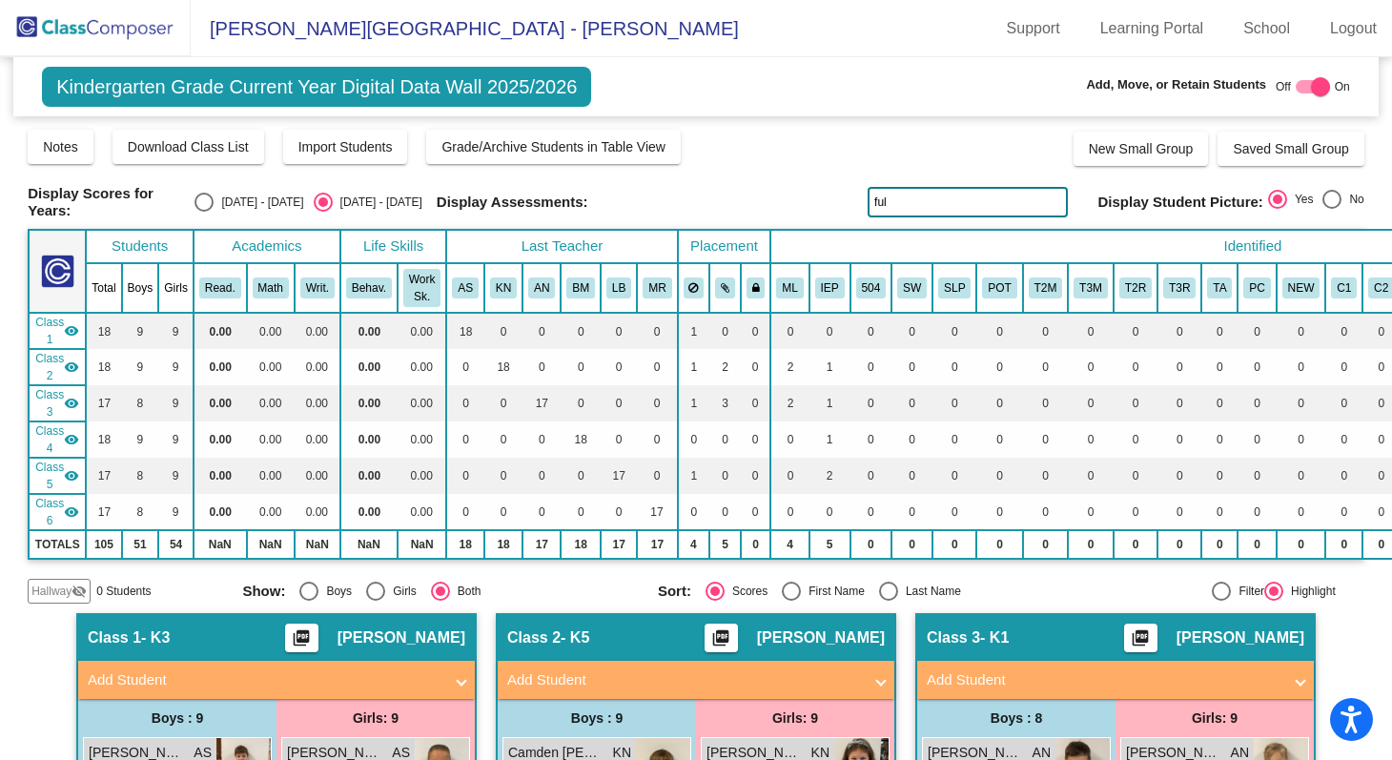
click at [104, 23] on img at bounding box center [95, 28] width 191 height 56
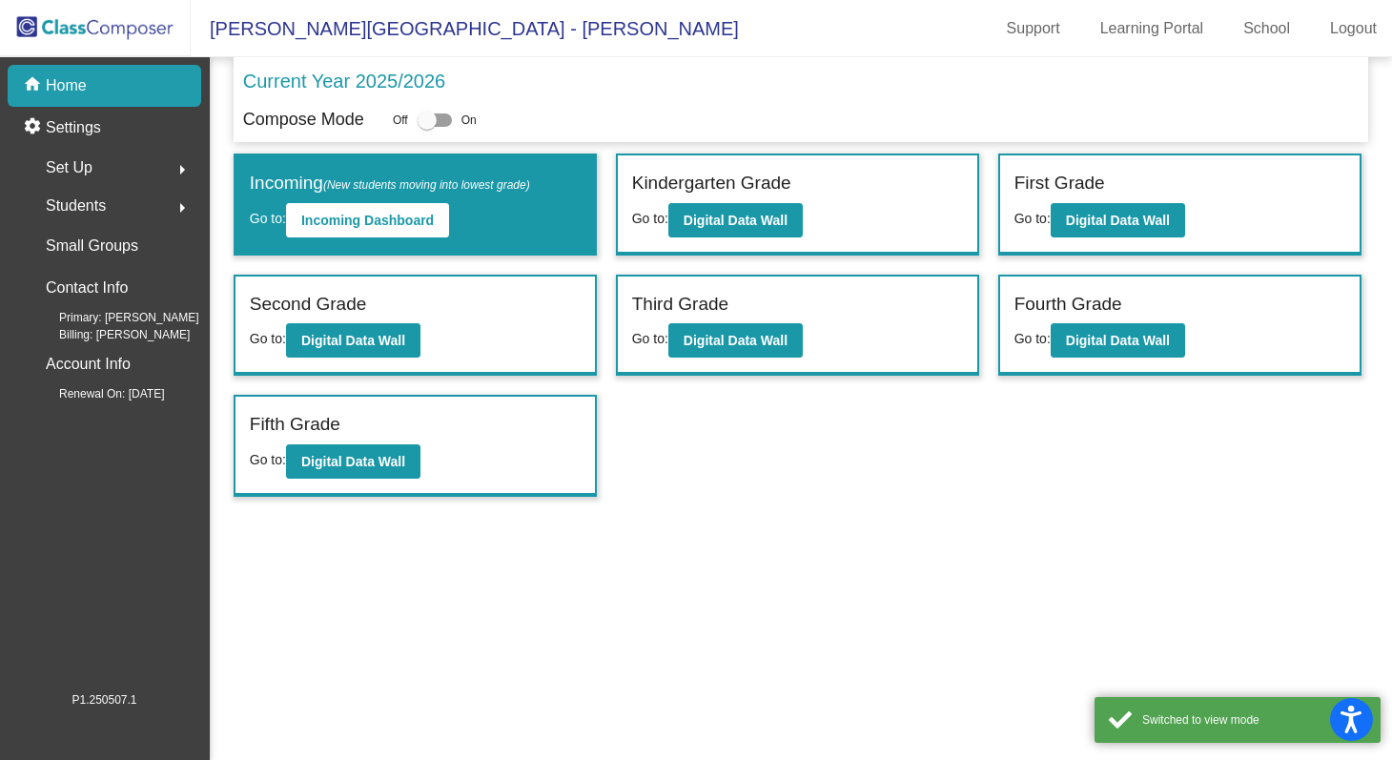
click at [775, 201] on div "Kindergarten Grade" at bounding box center [797, 186] width 331 height 33
click at [778, 208] on button "Digital Data Wall" at bounding box center [735, 220] width 134 height 34
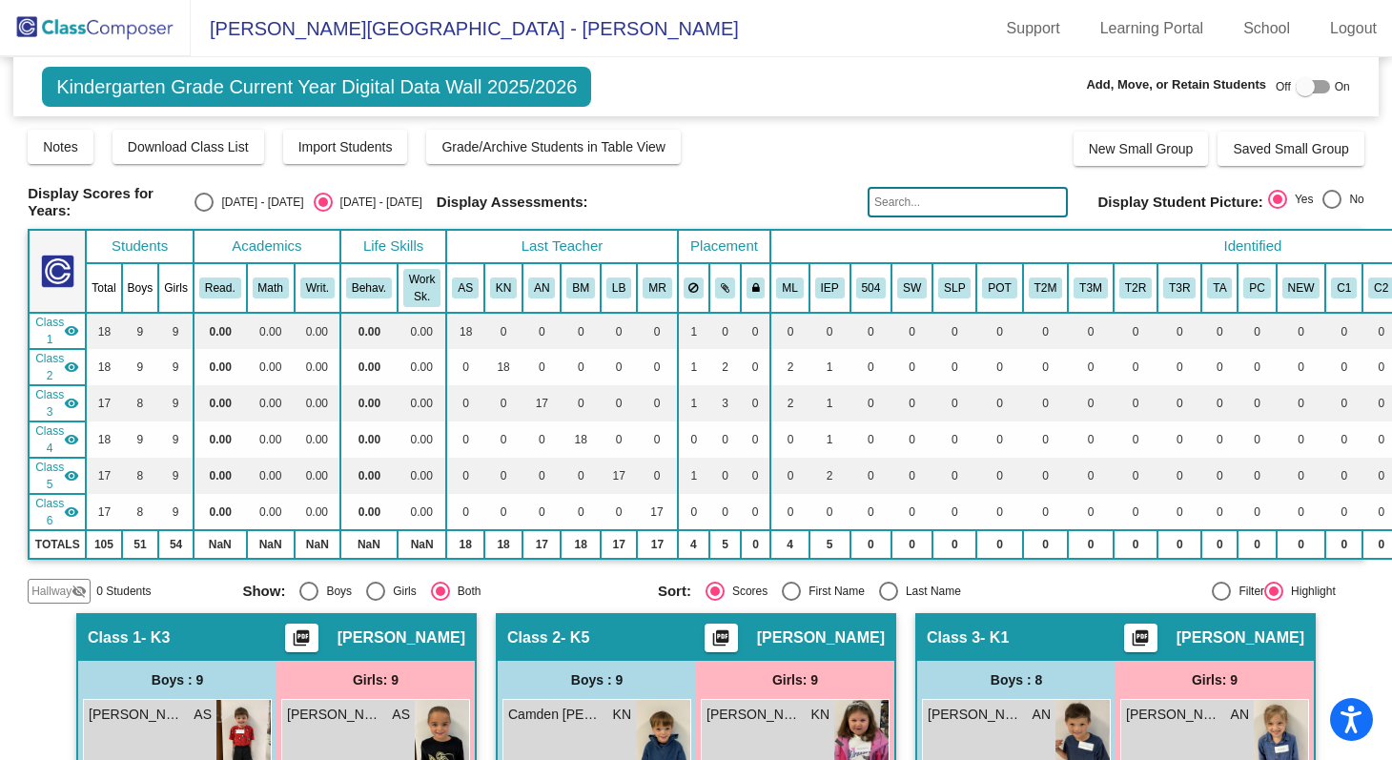
click at [112, 8] on img at bounding box center [95, 28] width 191 height 56
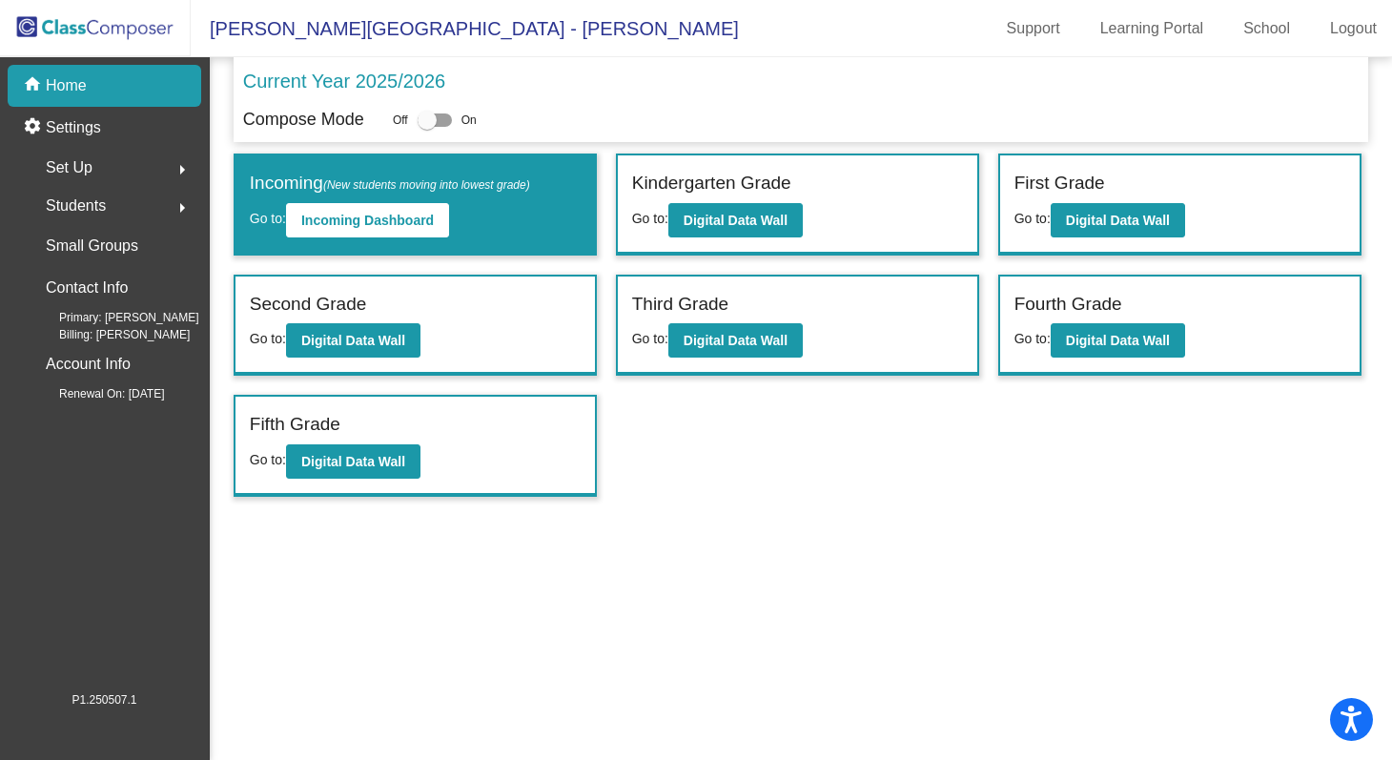
click at [119, 27] on img at bounding box center [95, 28] width 191 height 56
click at [775, 214] on b "Digital Data Wall" at bounding box center [736, 220] width 104 height 15
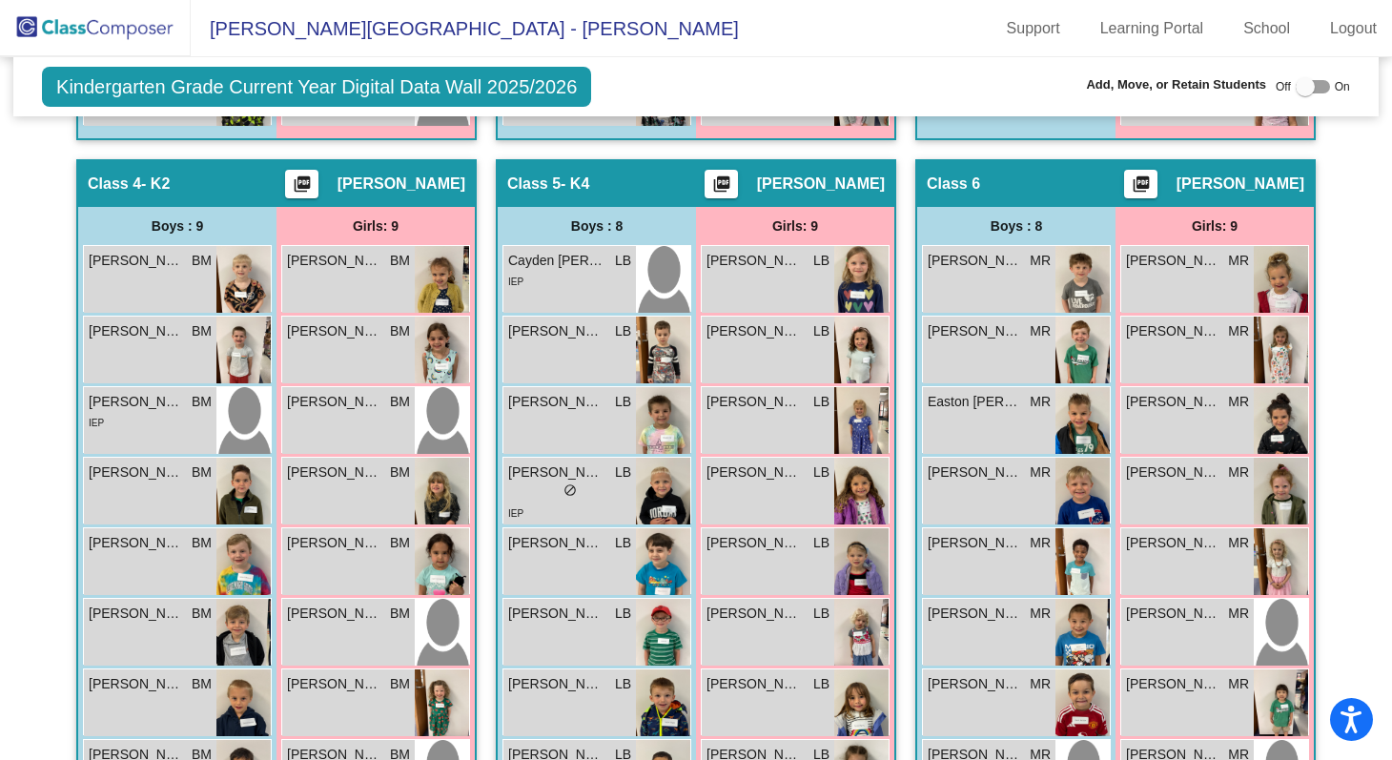
scroll to position [1213, 0]
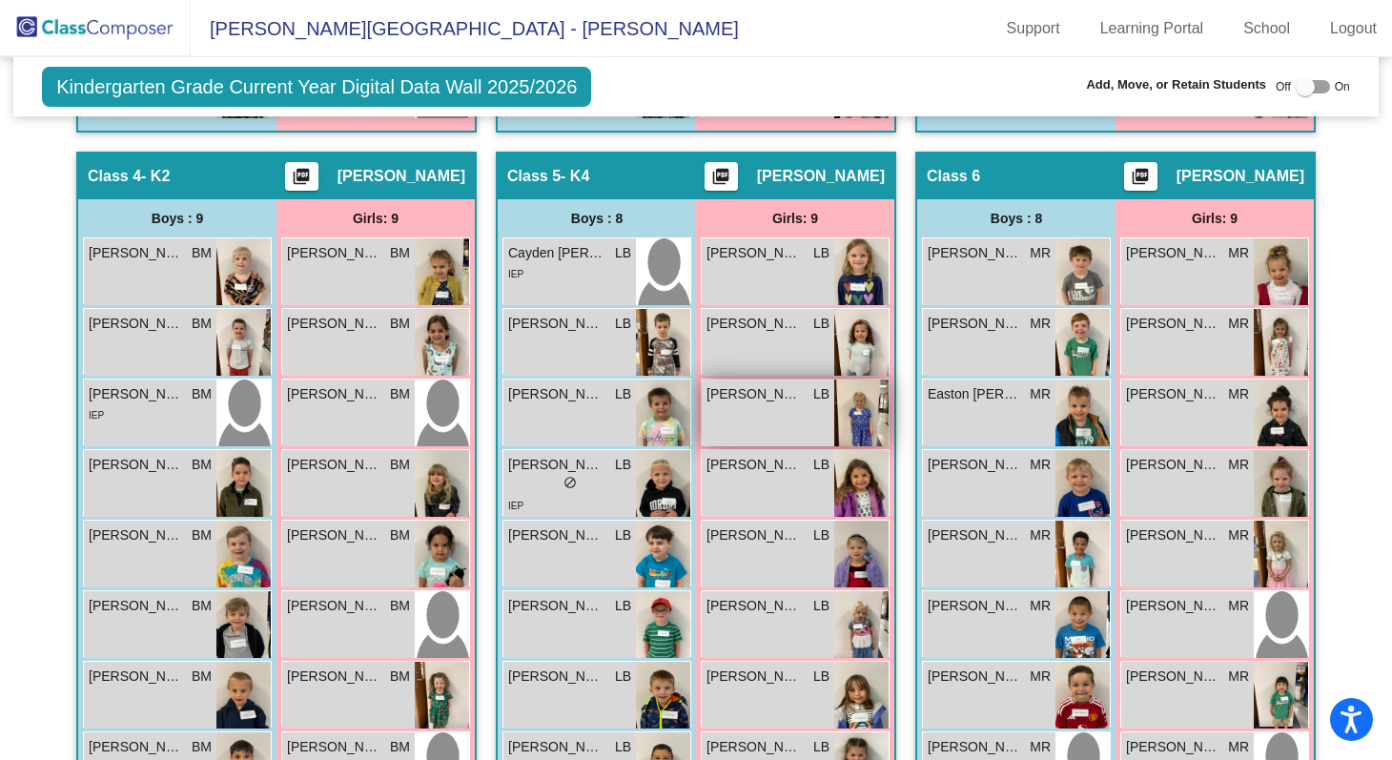
click at [770, 417] on div "[PERSON_NAME] LB lock do_not_disturb_alt" at bounding box center [768, 412] width 133 height 67
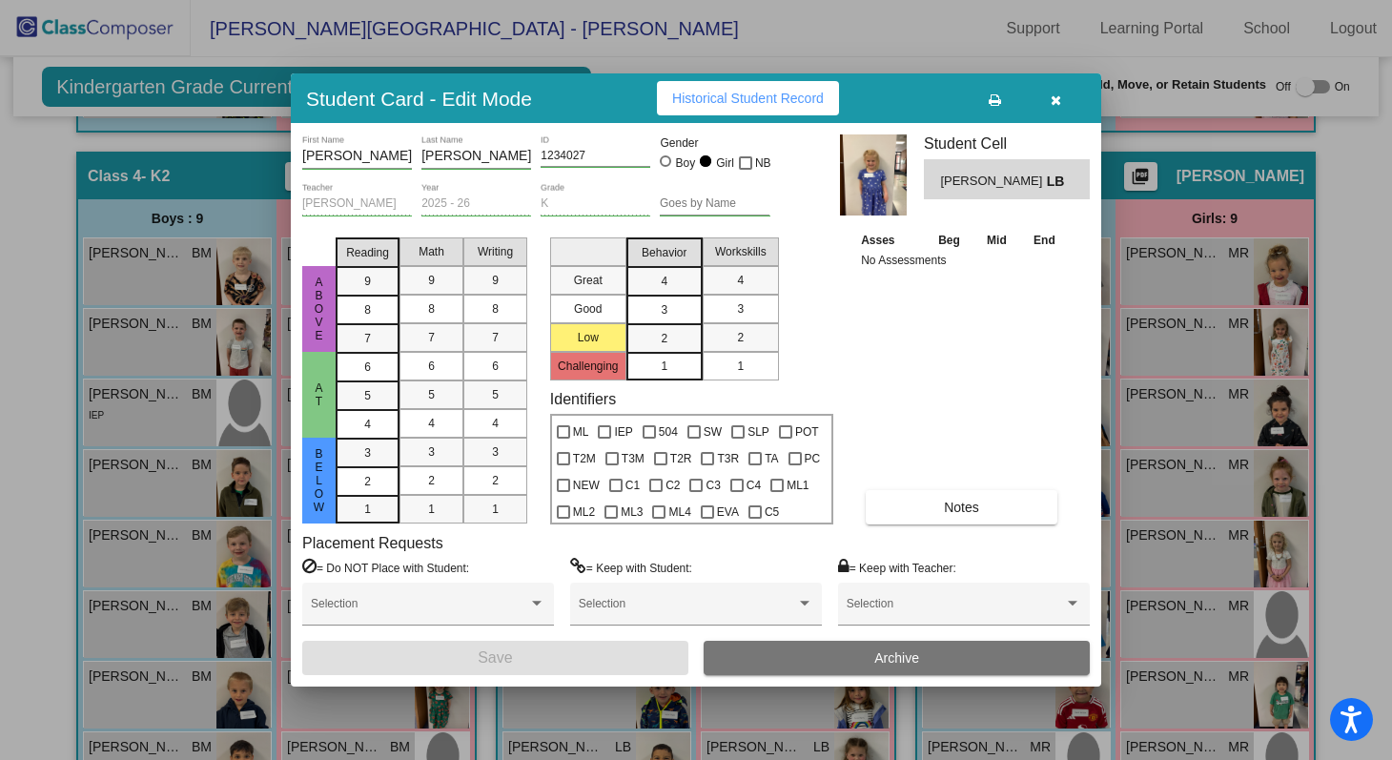
click at [1065, 92] on button "button" at bounding box center [1055, 98] width 61 height 34
